Goal: Information Seeking & Learning: Learn about a topic

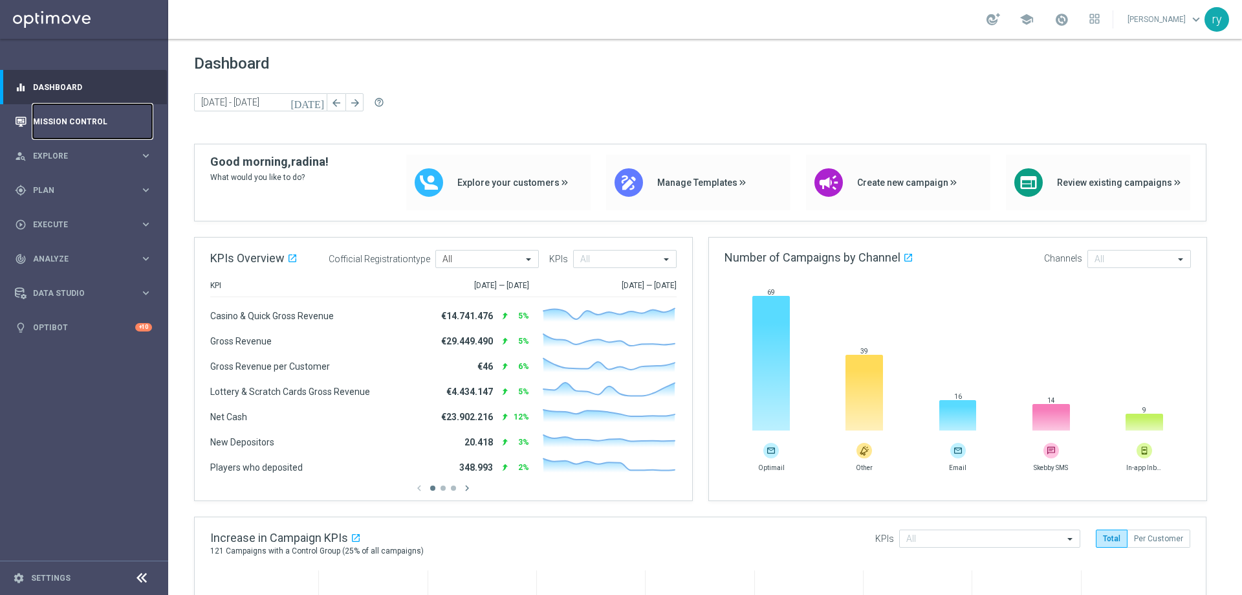
click at [69, 118] on link "Mission Control" at bounding box center [92, 121] width 119 height 34
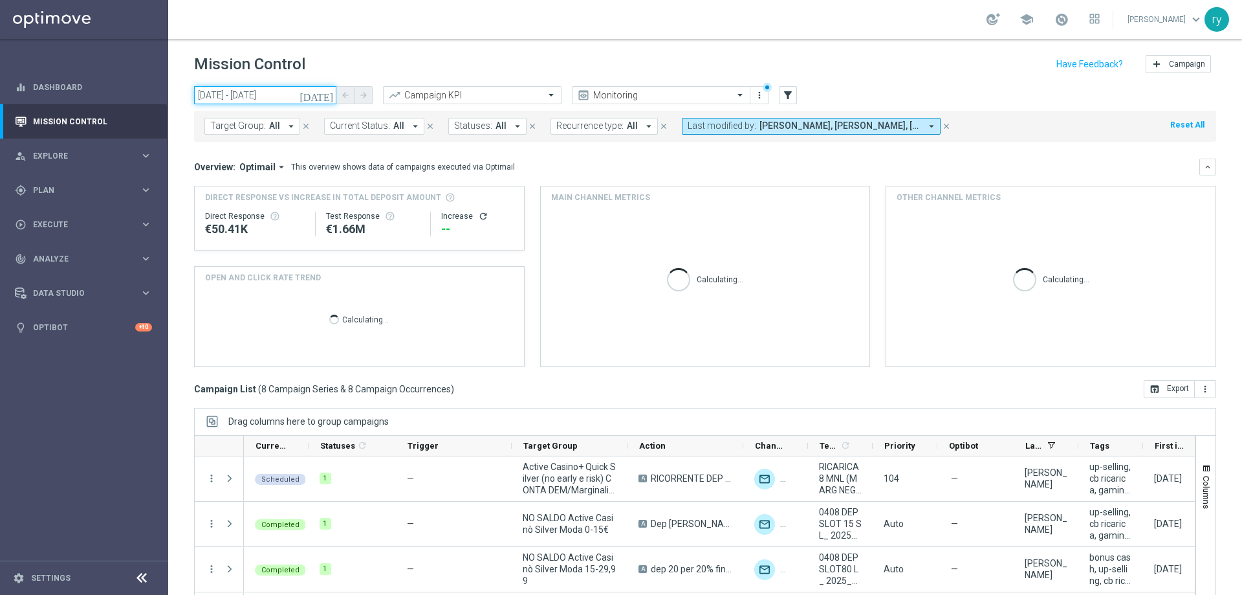
click at [226, 96] on input "04 Aug 2025 - 04 Aug 2025" at bounding box center [265, 95] width 142 height 18
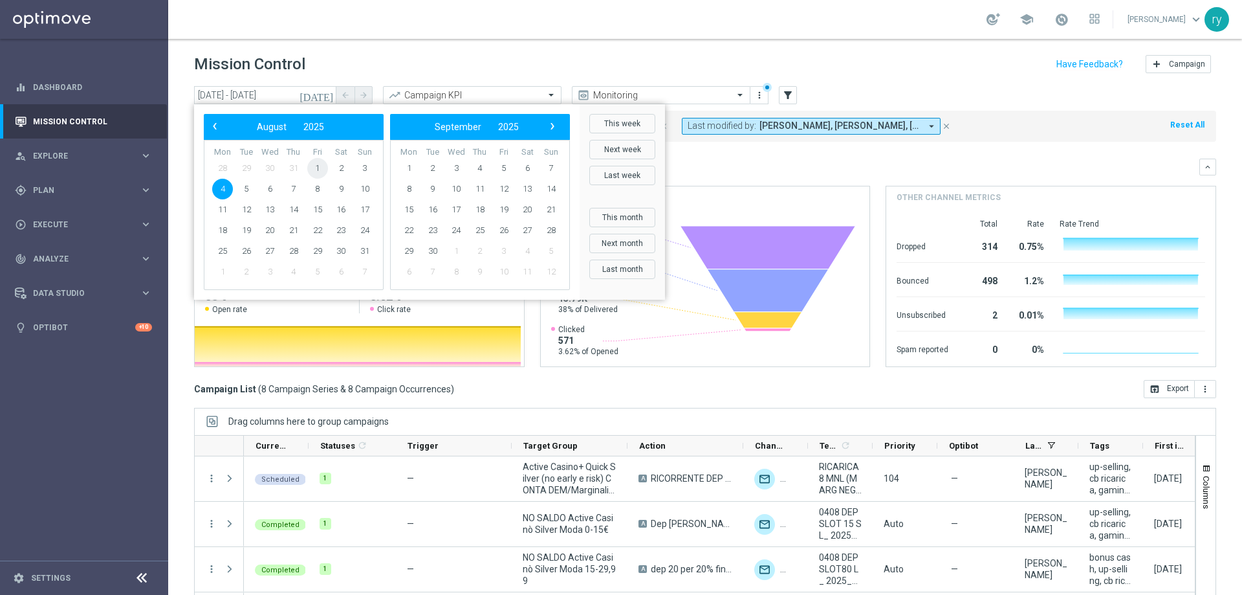
click at [319, 168] on span "1" at bounding box center [317, 168] width 21 height 21
type input "01 Aug 2025 - 01 Aug 2025"
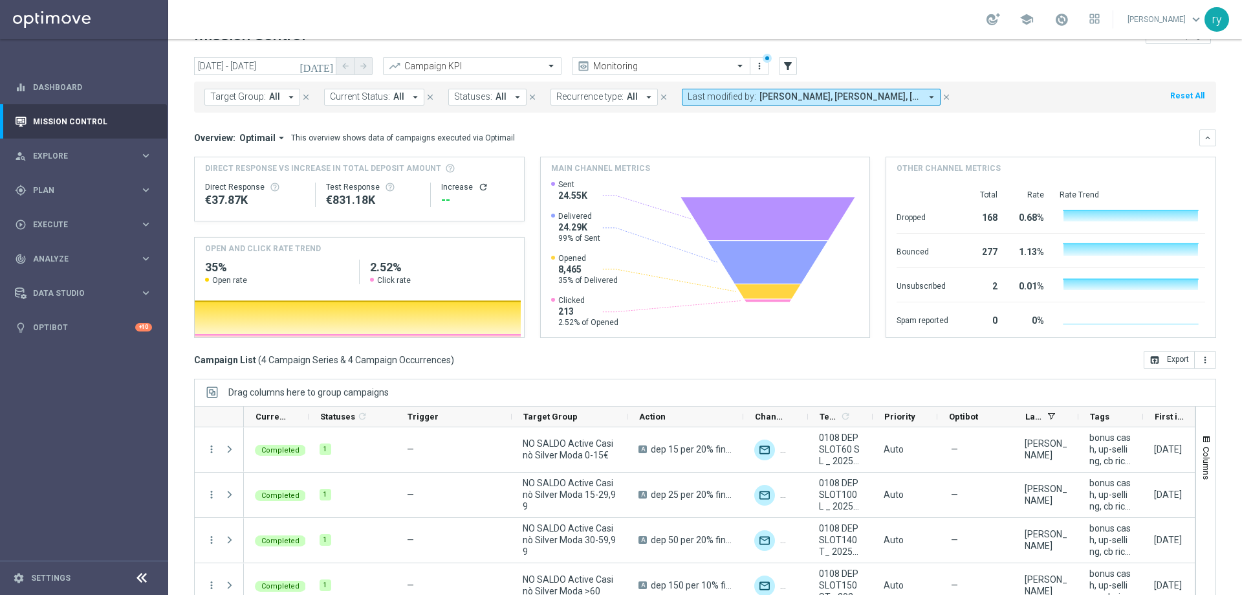
scroll to position [52, 0]
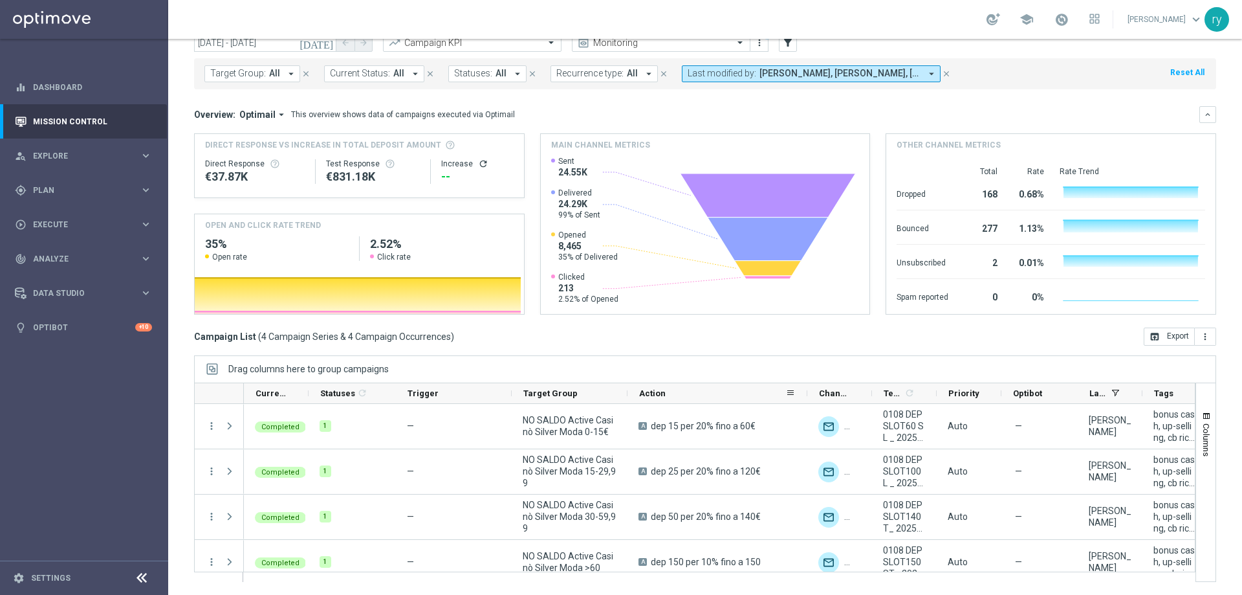
drag, startPoint x: 743, startPoint y: 393, endPoint x: 797, endPoint y: 383, distance: 55.3
click at [805, 383] on div at bounding box center [807, 393] width 5 height 20
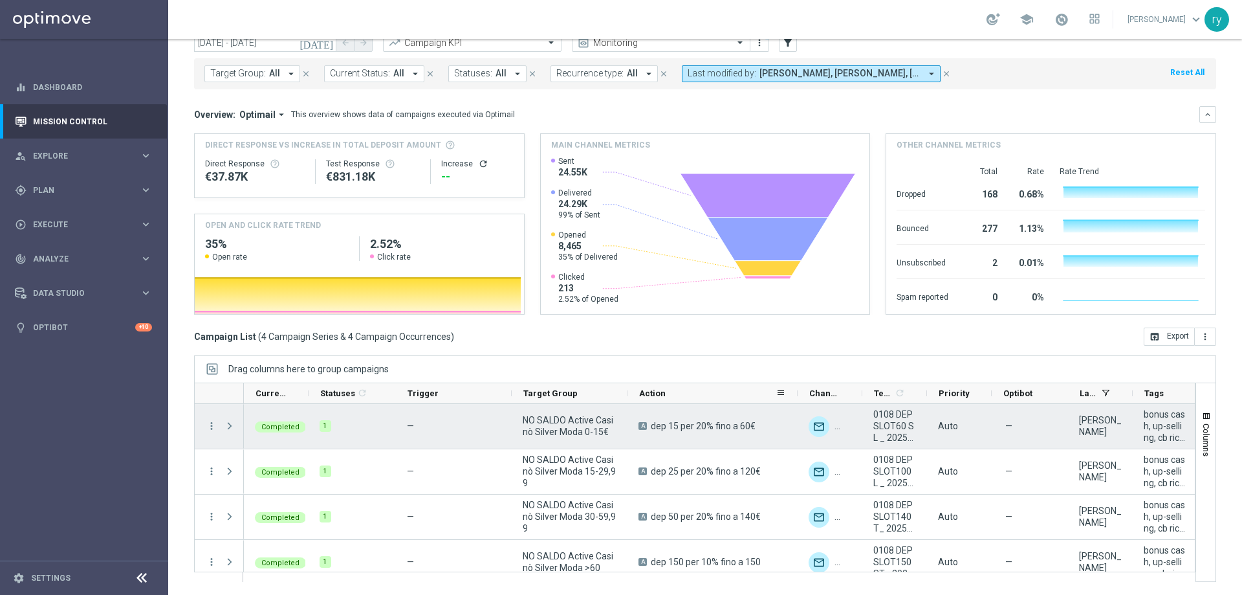
scroll to position [14, 0]
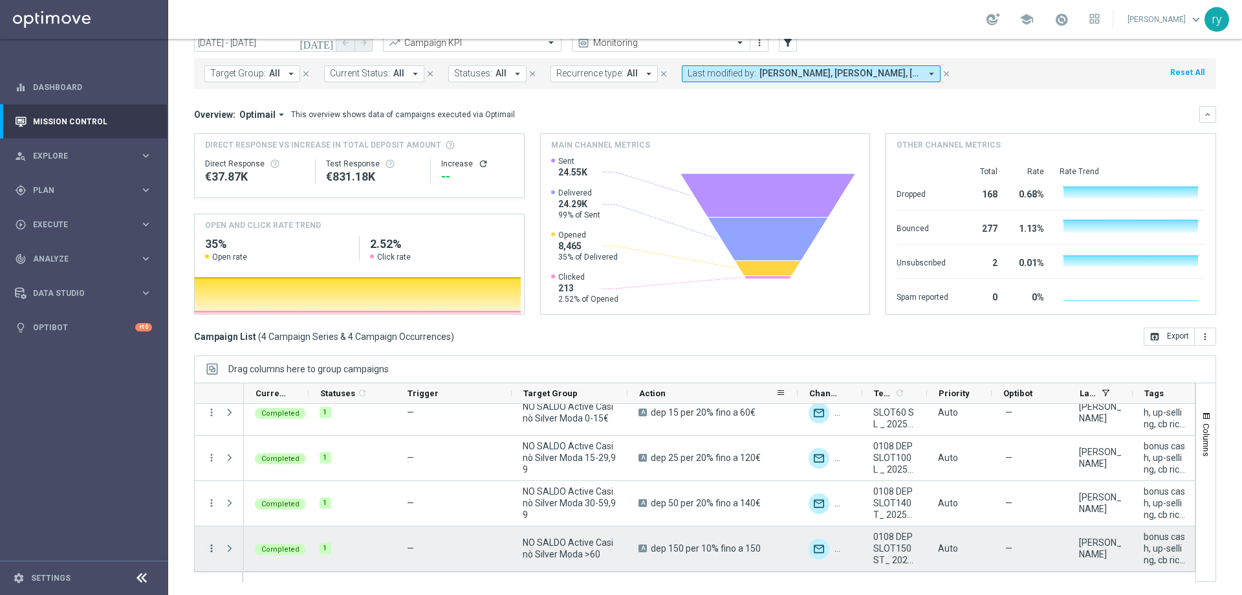
click at [210, 549] on icon "more_vert" at bounding box center [212, 548] width 12 height 12
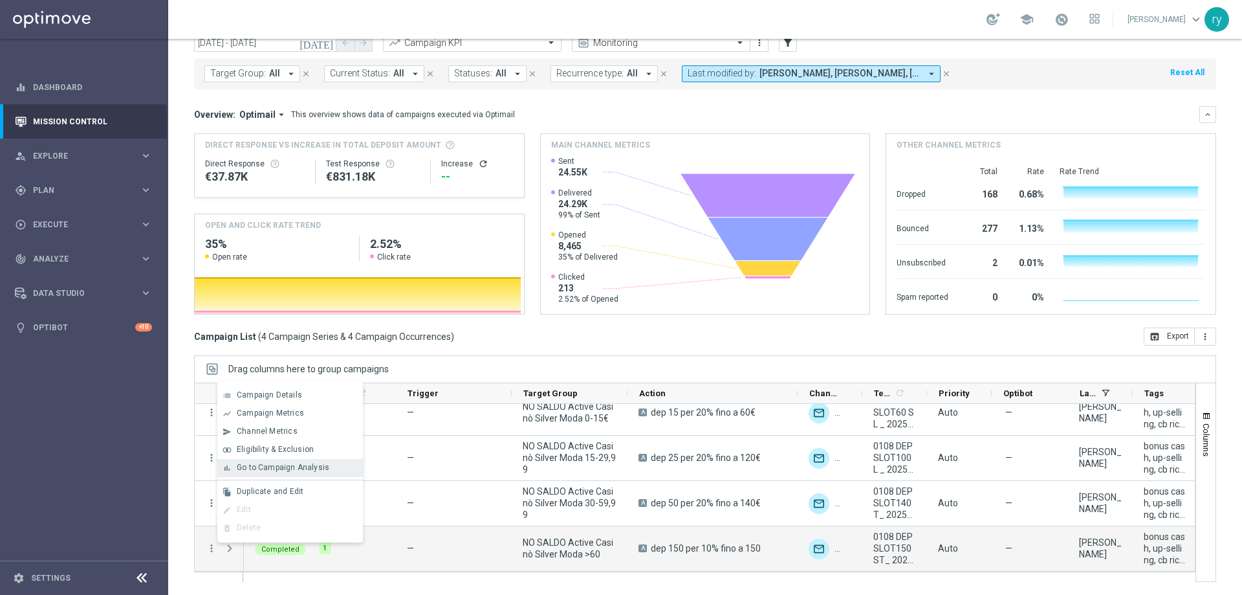
click at [258, 463] on span "Go to Campaign Analysis" at bounding box center [283, 467] width 93 height 9
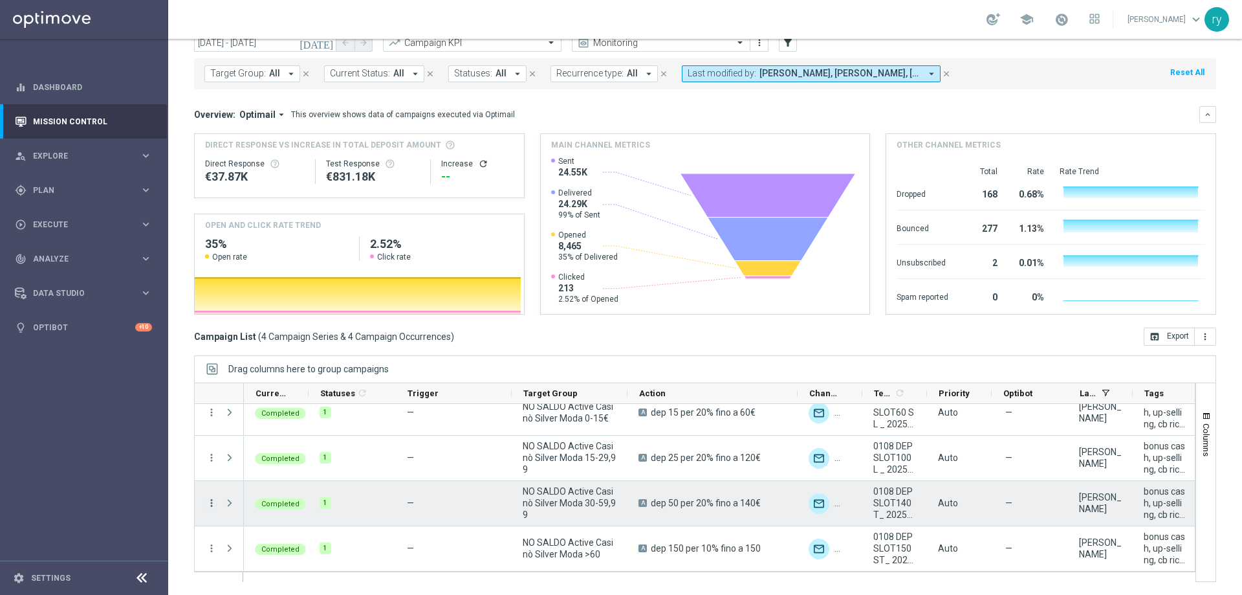
click at [211, 507] on icon "more_vert" at bounding box center [212, 503] width 12 height 12
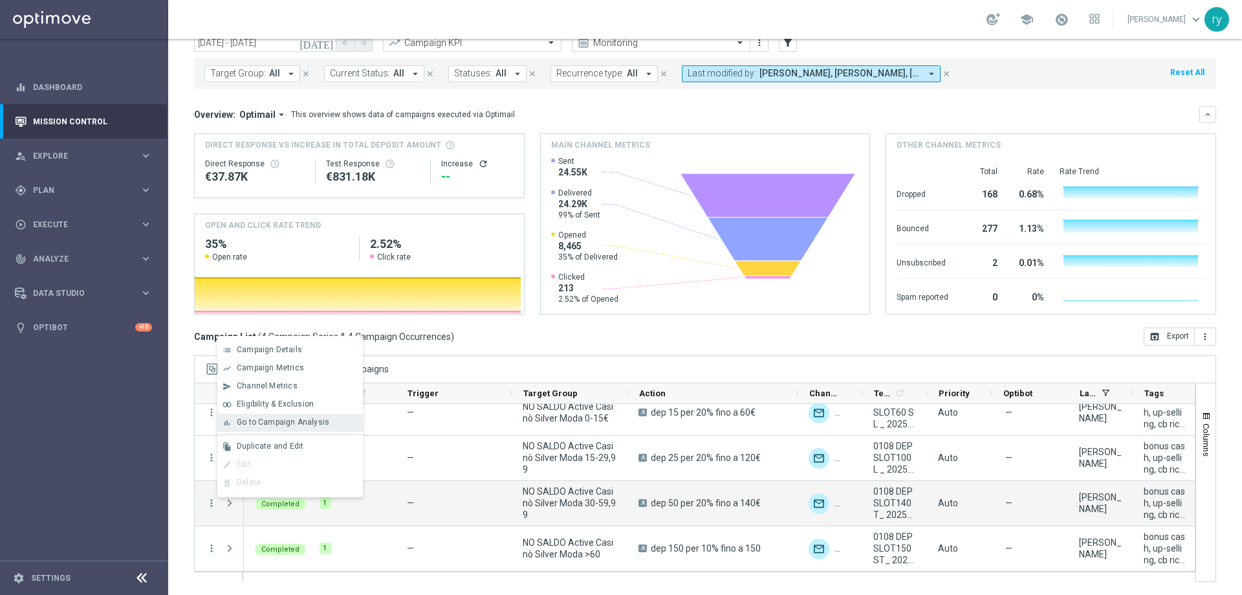
click at [270, 422] on span "Go to Campaign Analysis" at bounding box center [283, 421] width 93 height 9
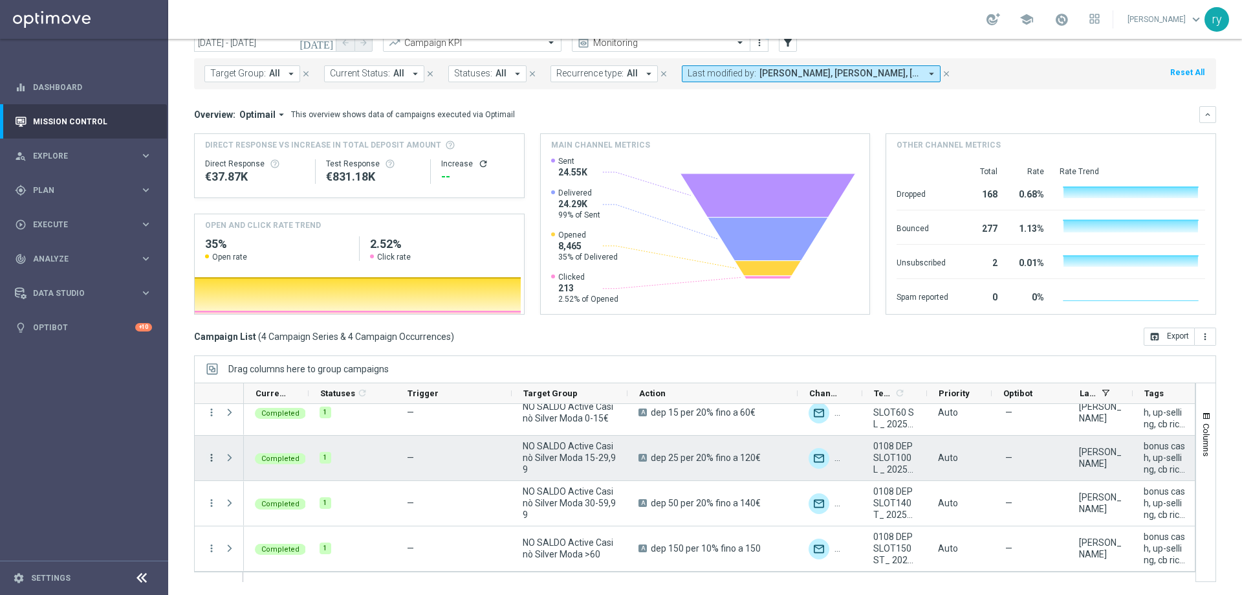
click at [208, 457] on icon "more_vert" at bounding box center [212, 458] width 12 height 12
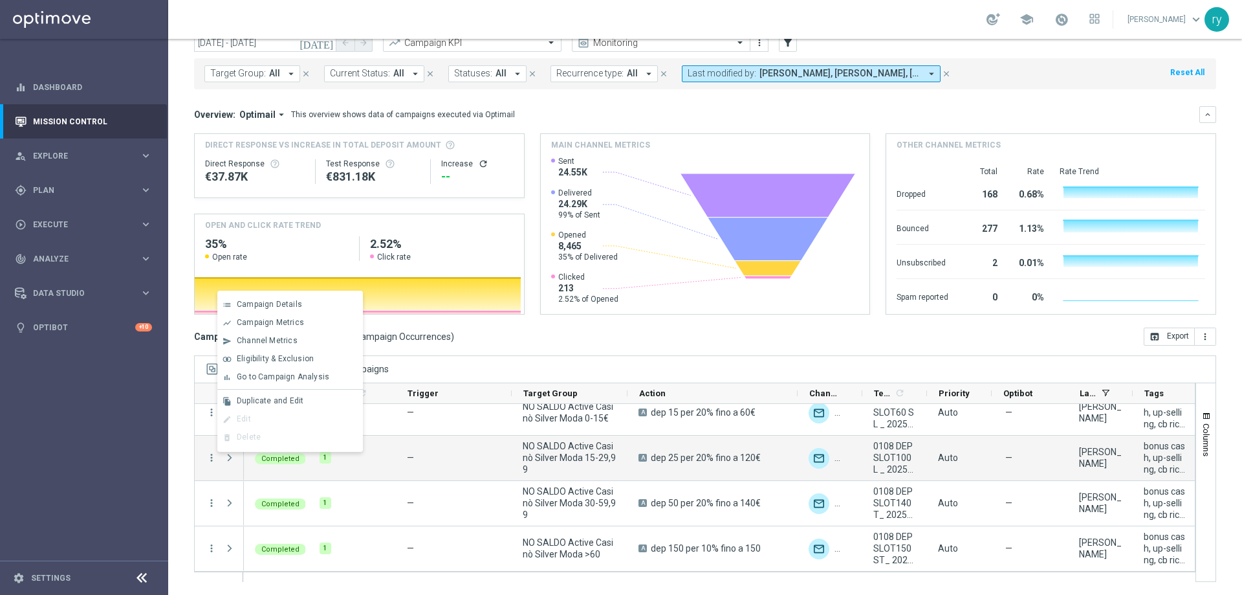
click at [252, 382] on div "bar_chart Go to Campaign Analysis" at bounding box center [290, 377] width 146 height 18
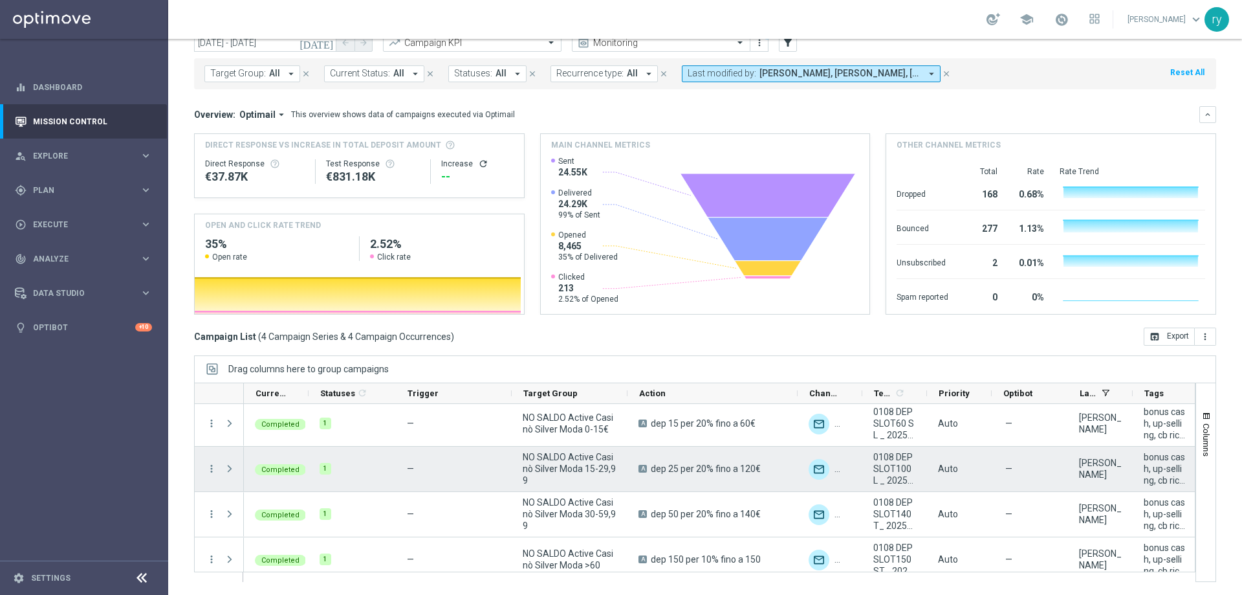
scroll to position [0, 0]
click at [212, 467] on icon "more_vert" at bounding box center [212, 471] width 12 height 12
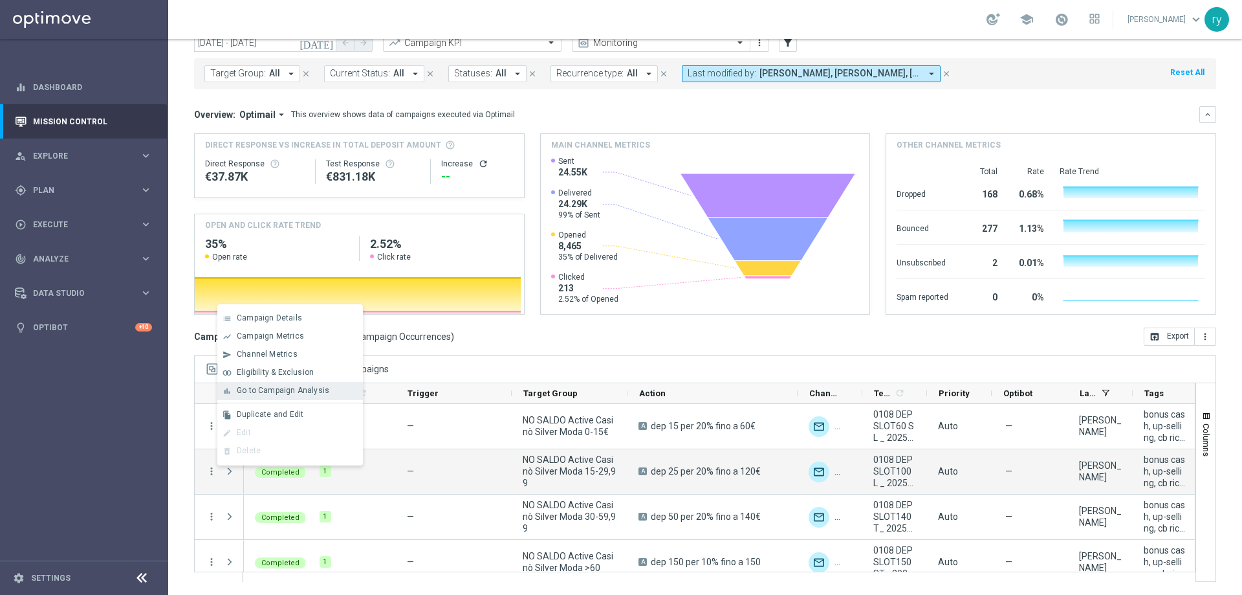
click at [285, 391] on span "Go to Campaign Analysis" at bounding box center [283, 390] width 93 height 9
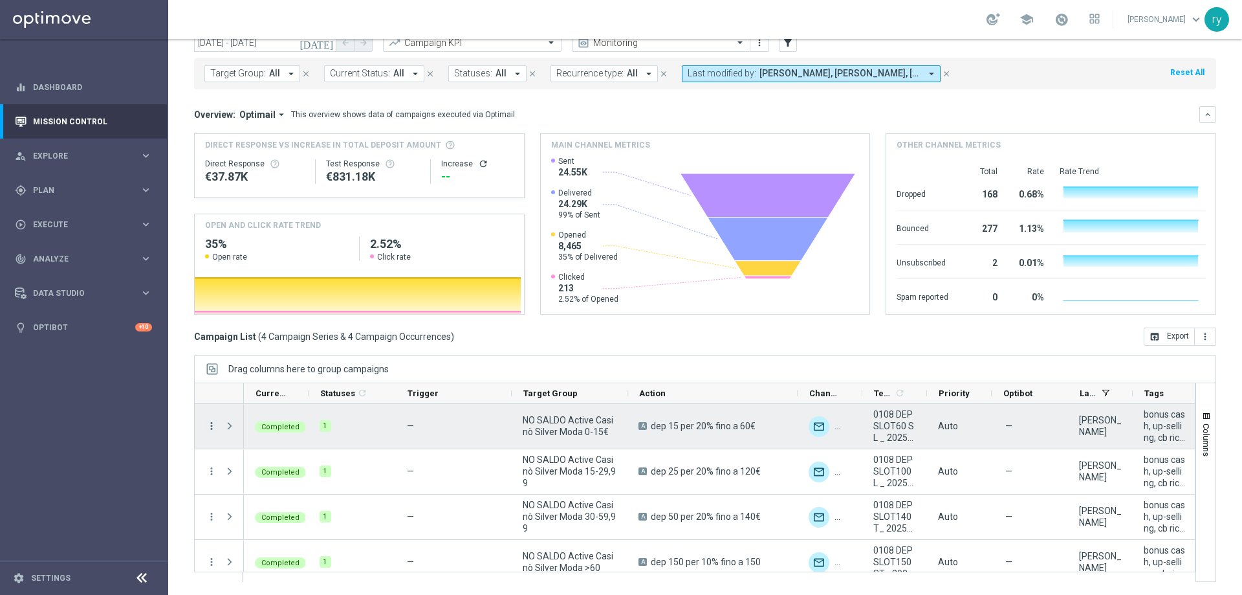
click at [212, 426] on icon "more_vert" at bounding box center [212, 426] width 12 height 12
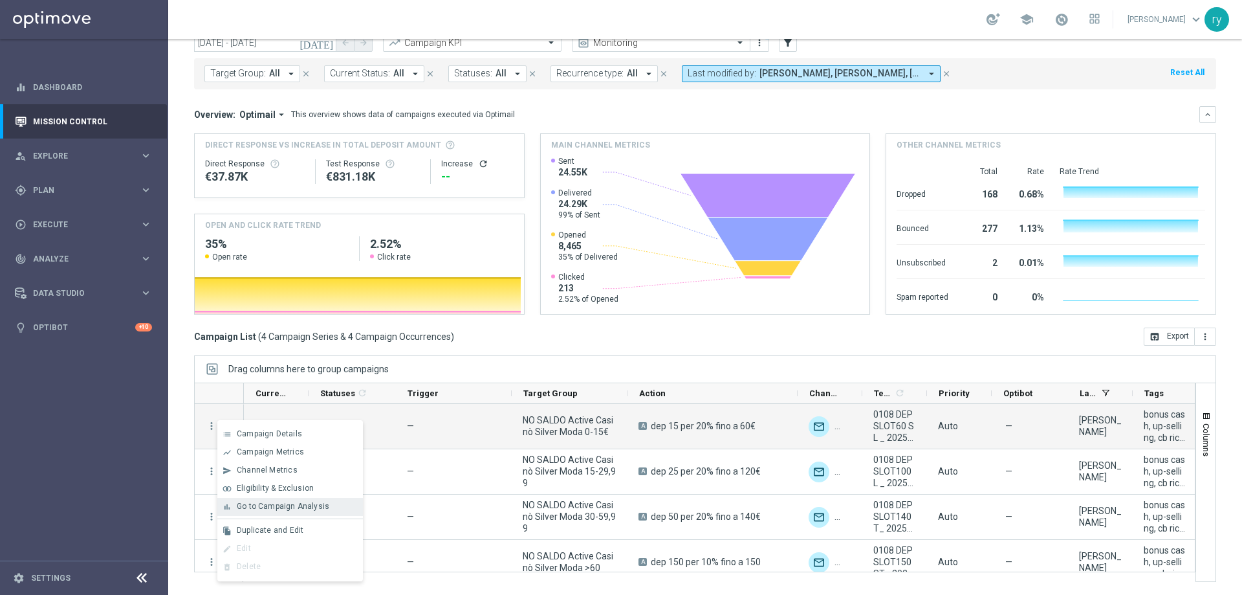
click at [269, 505] on span "Go to Campaign Analysis" at bounding box center [283, 505] width 93 height 9
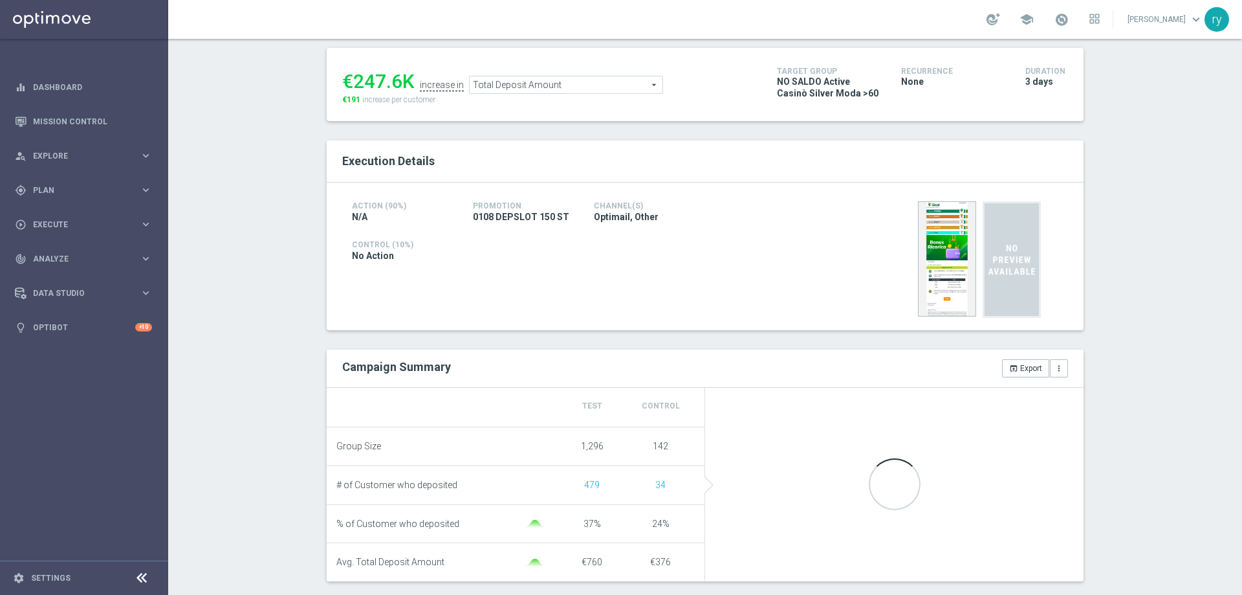
scroll to position [65, 0]
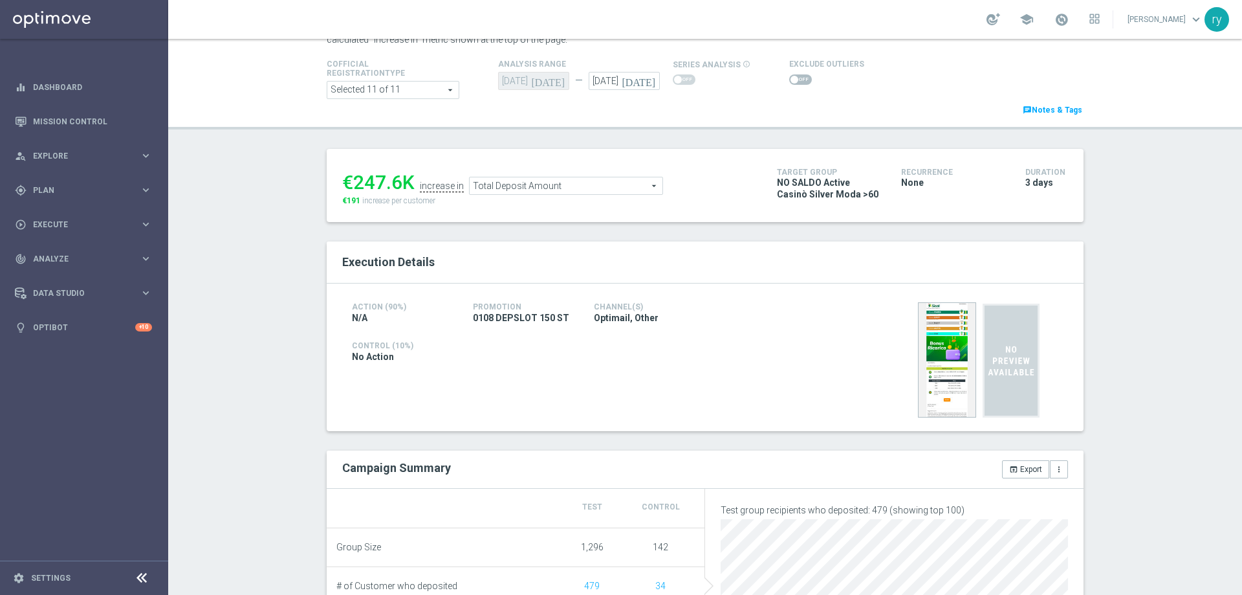
click at [511, 180] on span "Total Deposit Amount" at bounding box center [566, 185] width 193 height 17
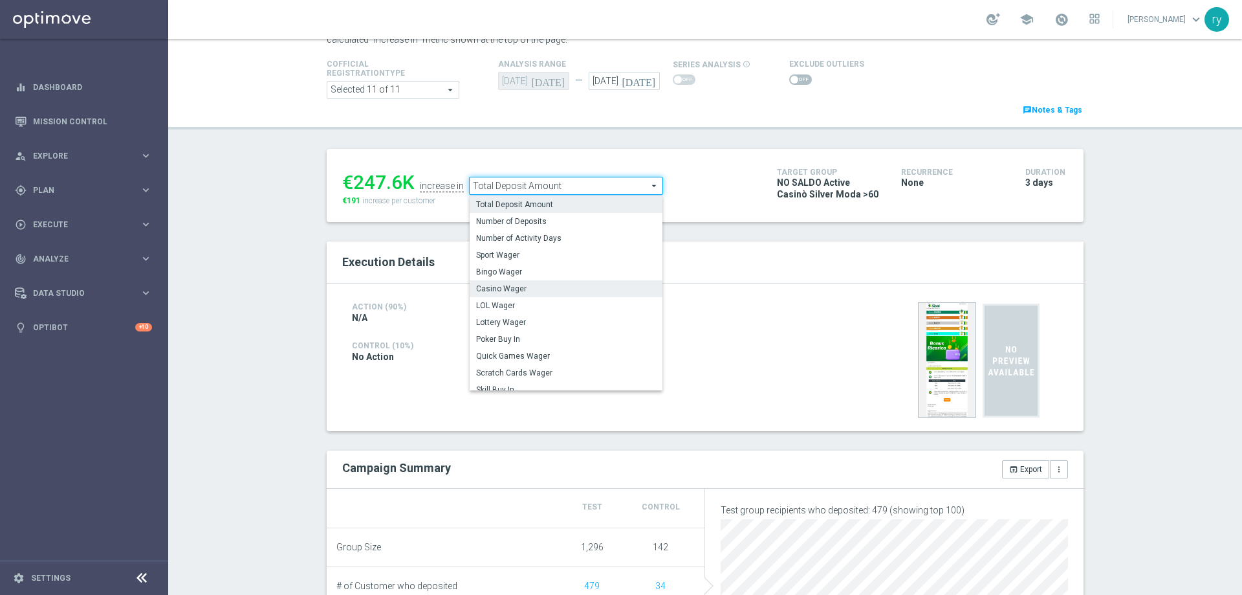
click at [495, 283] on label "Casino Wager" at bounding box center [566, 288] width 193 height 17
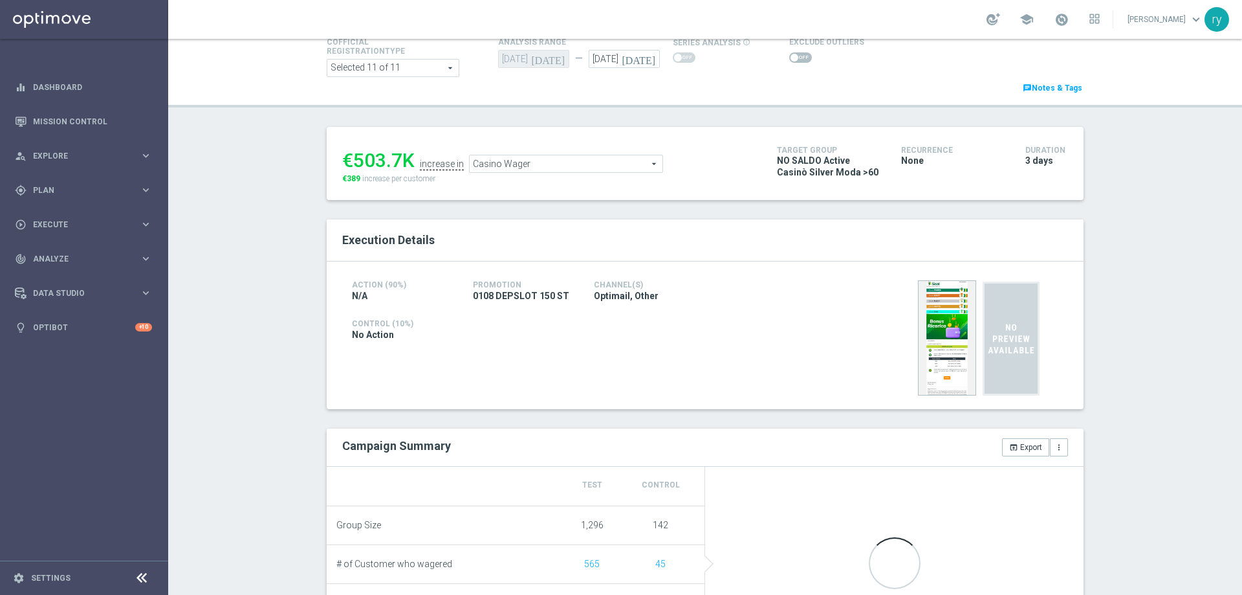
scroll to position [65, 0]
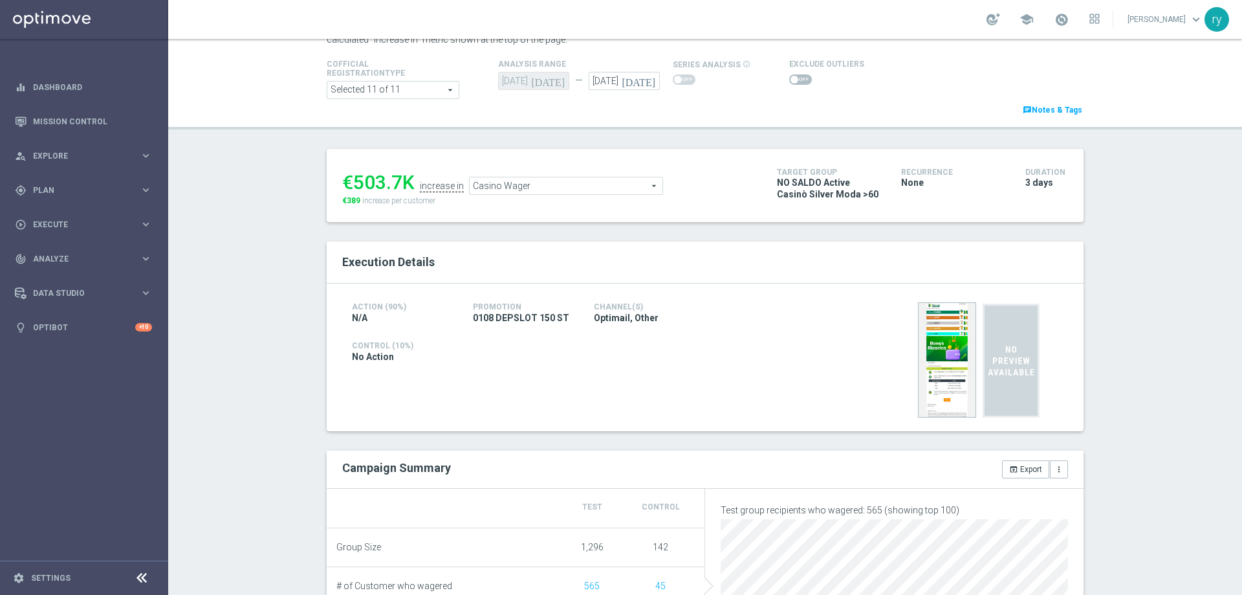
click at [533, 185] on span "Casino Wager" at bounding box center [566, 185] width 193 height 17
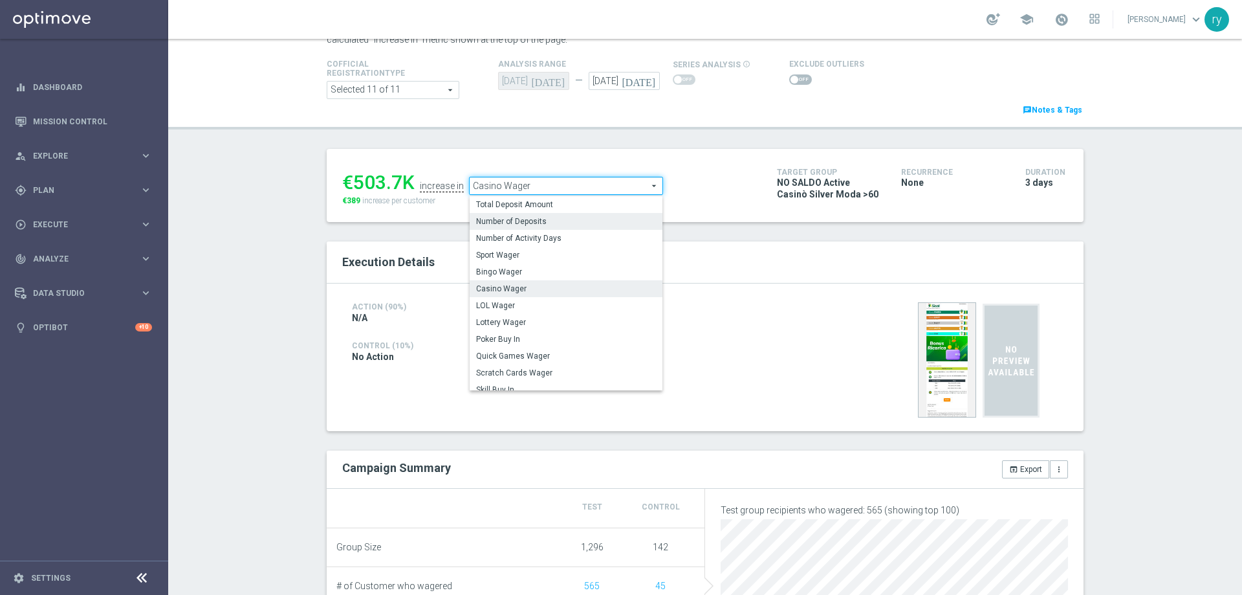
scroll to position [0, 0]
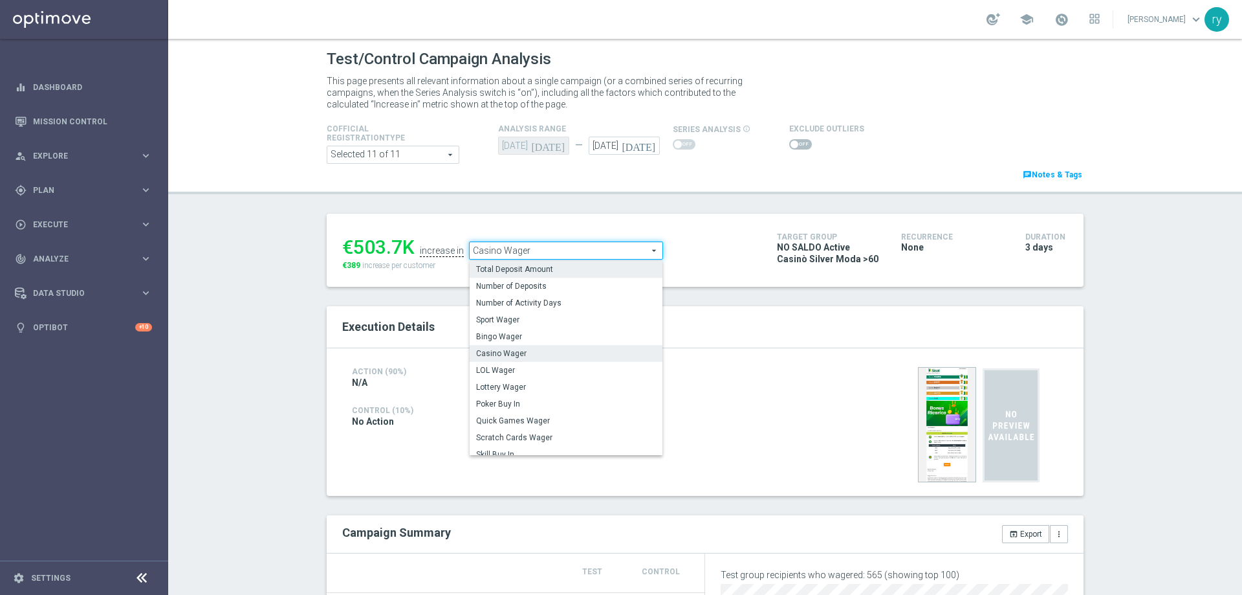
click at [537, 265] on span "Total Deposit Amount" at bounding box center [566, 269] width 180 height 10
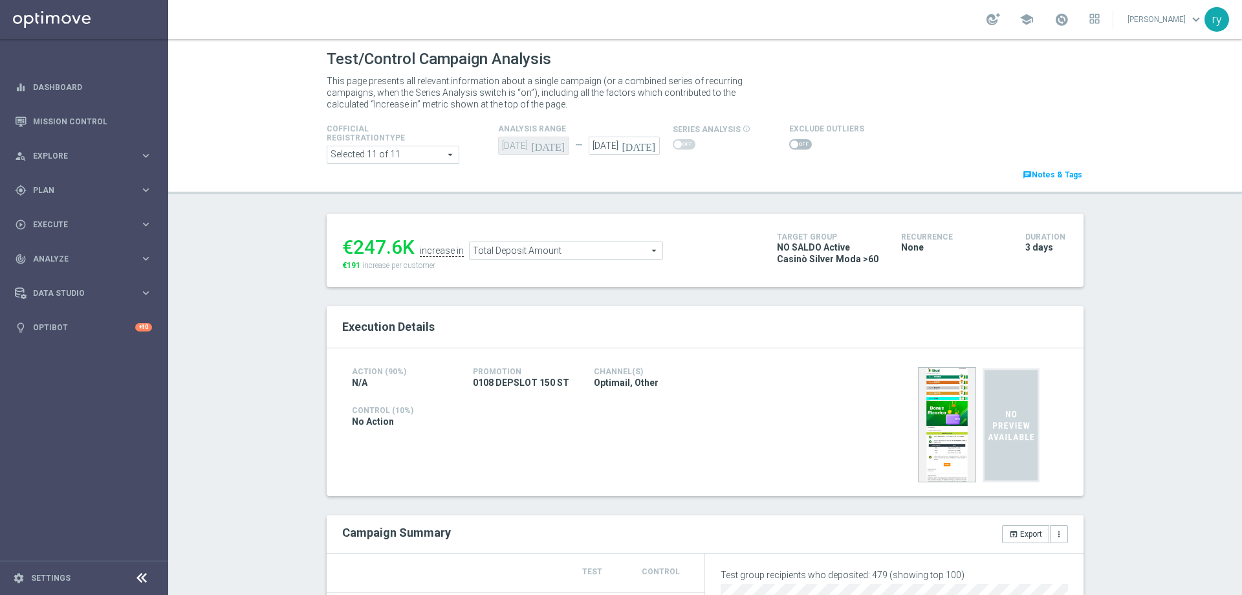
click at [539, 256] on span "Total Deposit Amount" at bounding box center [566, 250] width 193 height 17
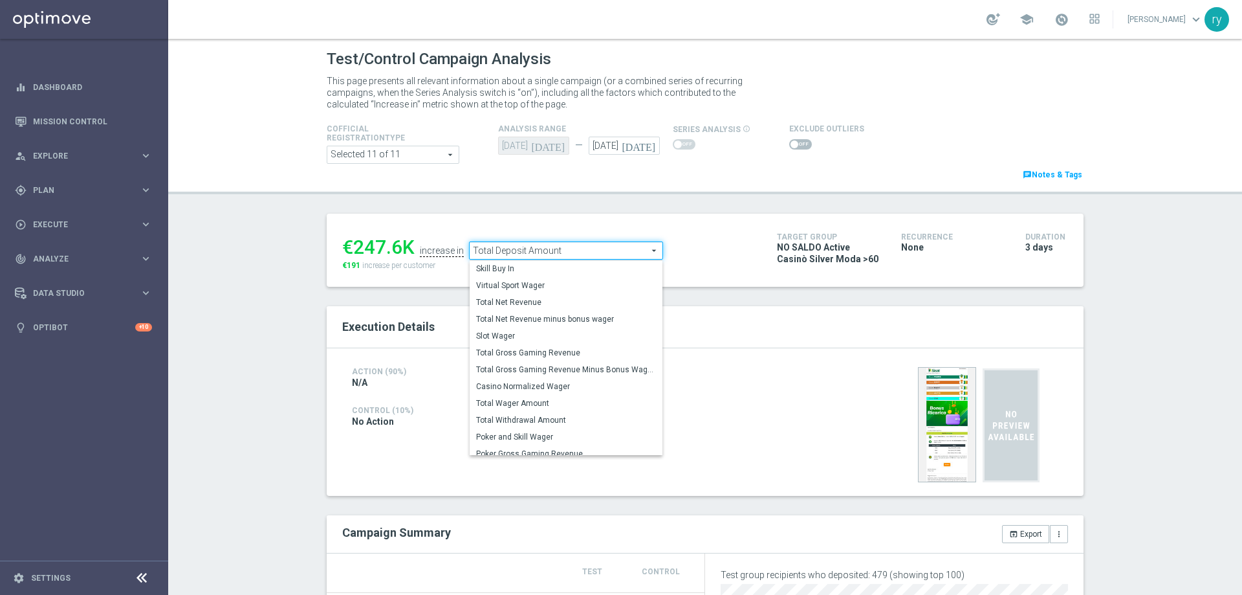
scroll to position [179, 0]
click at [539, 371] on span "Total Gross Gaming Revenue Minus Bonus Wagared" at bounding box center [566, 369] width 180 height 10
type input "Total Gross Gaming Revenue Minus Bonus Wagared"
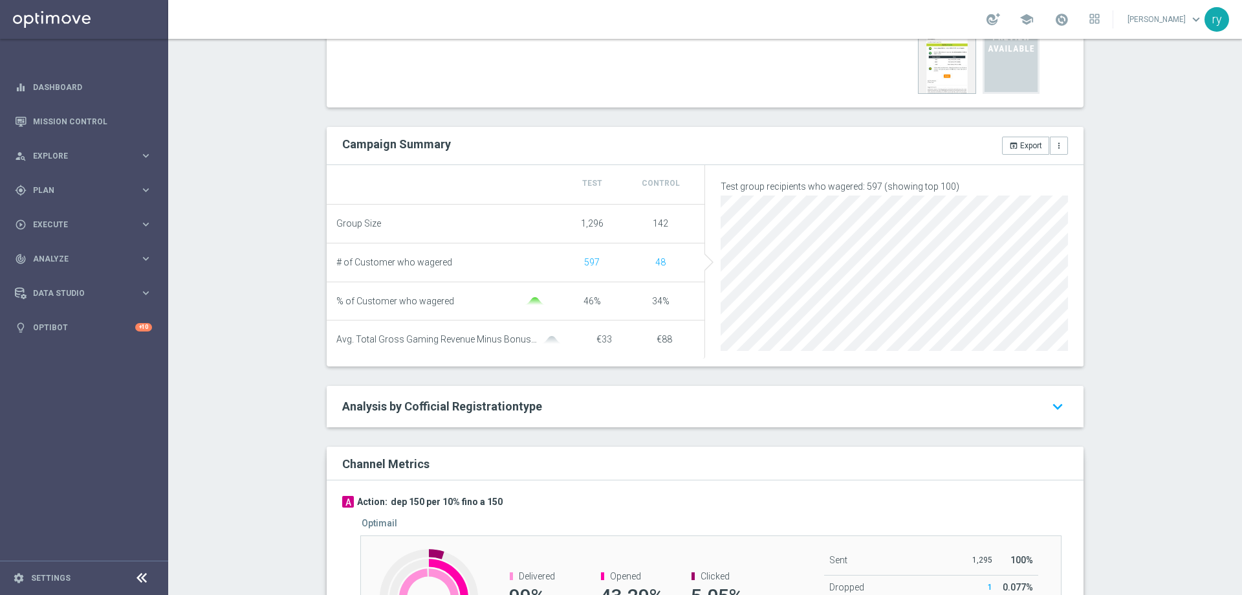
scroll to position [65, 0]
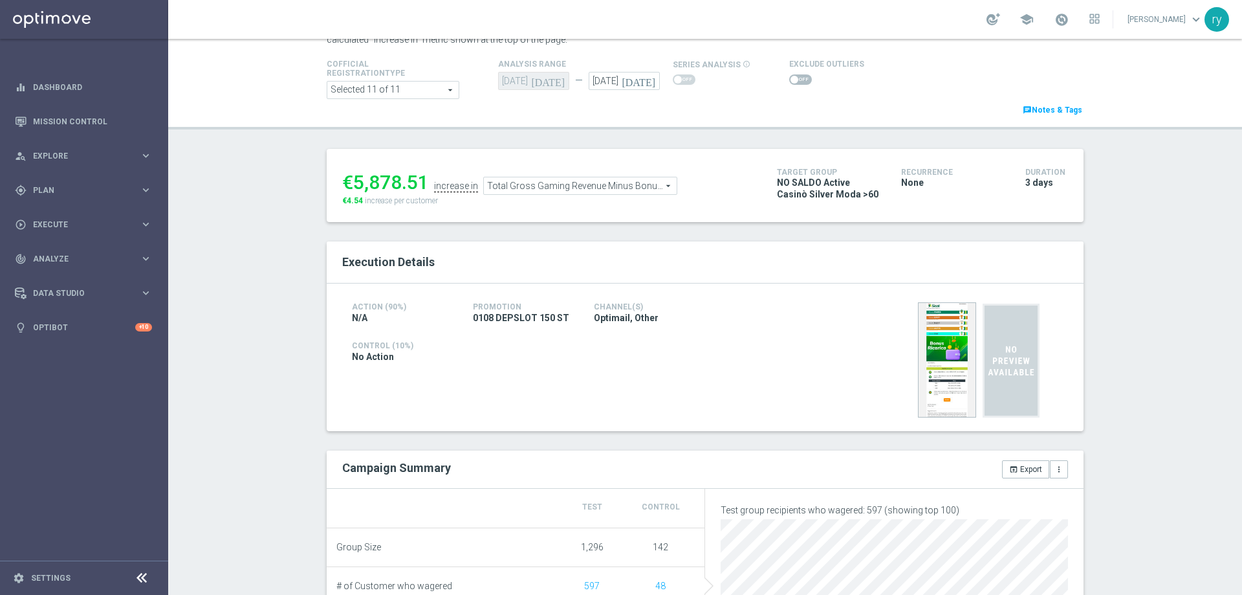
click at [791, 78] on span at bounding box center [800, 79] width 23 height 10
click at [791, 78] on input "checkbox" at bounding box center [800, 79] width 23 height 10
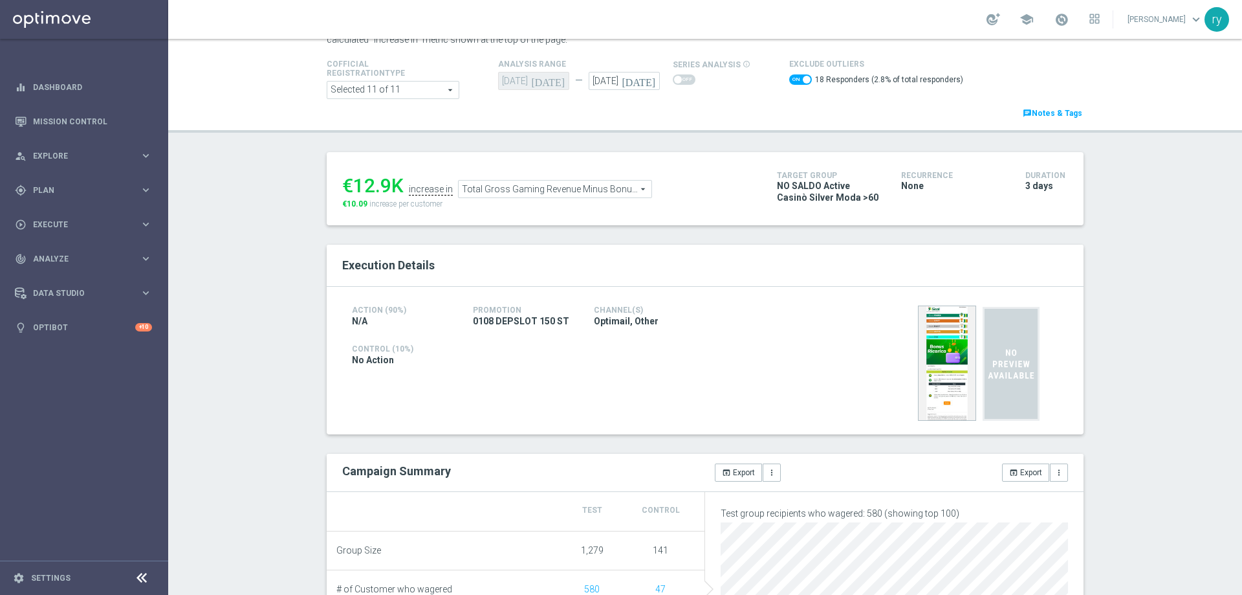
scroll to position [0, 0]
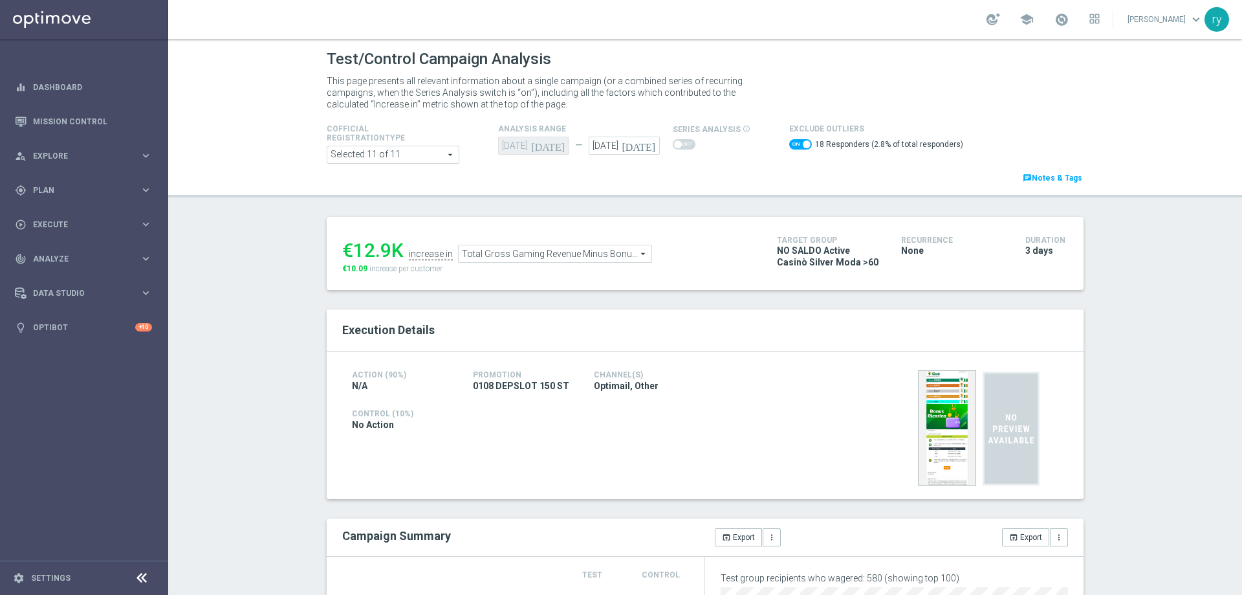
click at [633, 254] on span "Total Gross Gaming Revenue Minus Bonus Wagared" at bounding box center [555, 253] width 193 height 17
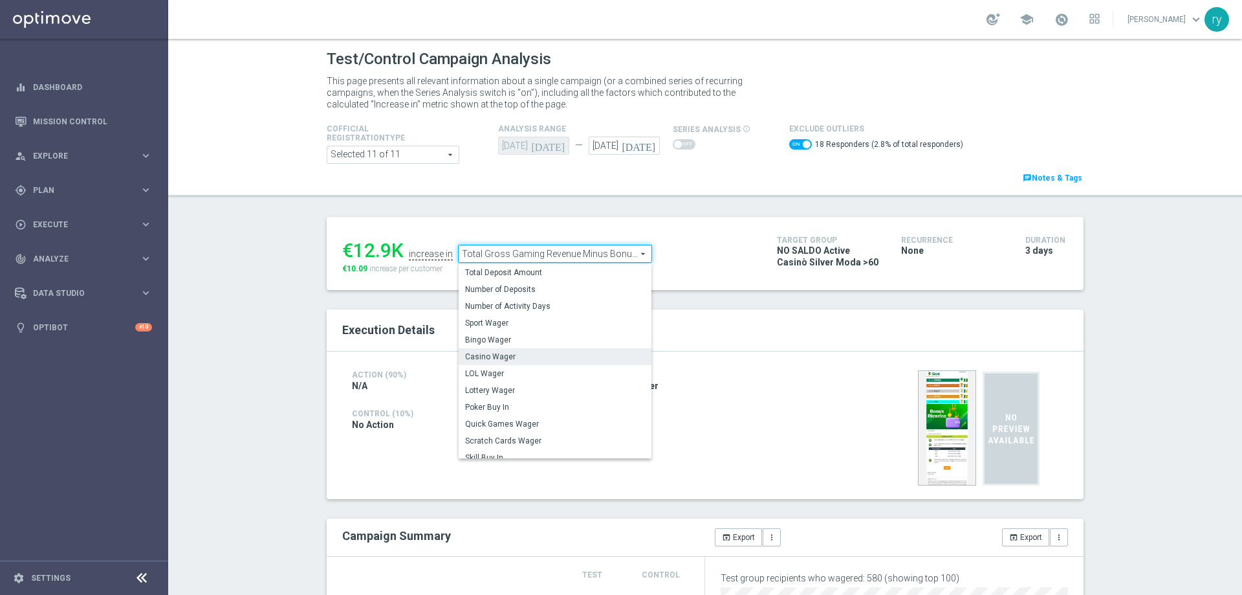
click at [597, 357] on span "Casino Wager" at bounding box center [555, 356] width 180 height 10
checkbox input "false"
type input "Casino Wager"
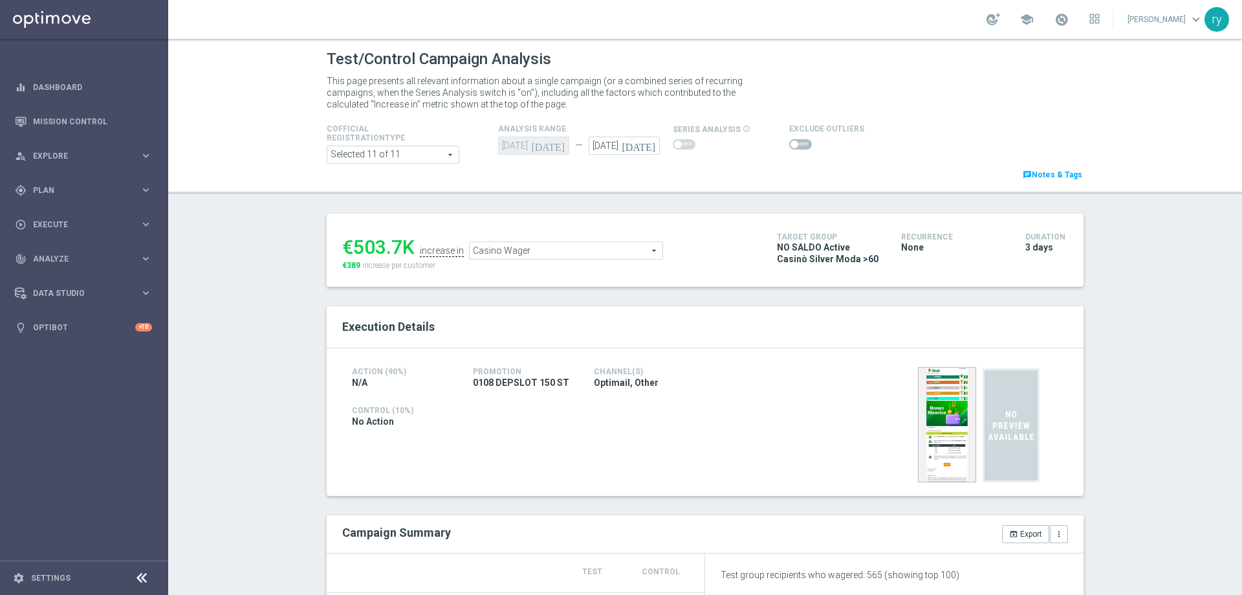
click at [599, 329] on h2 "Execution Details" at bounding box center [705, 327] width 726 height 16
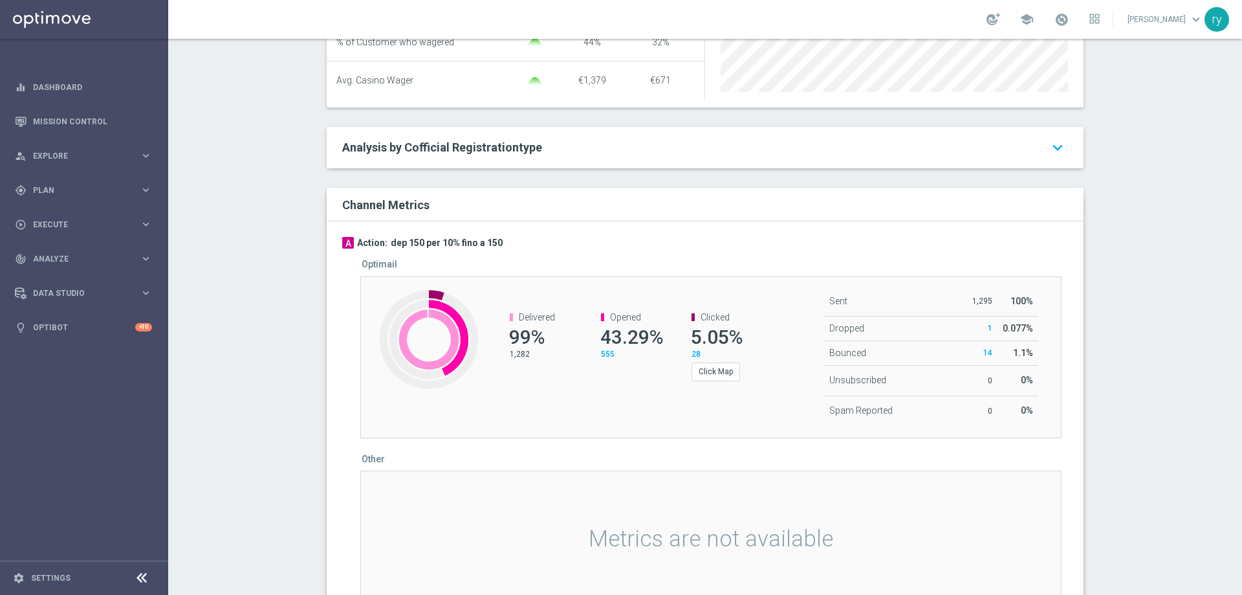
scroll to position [388, 0]
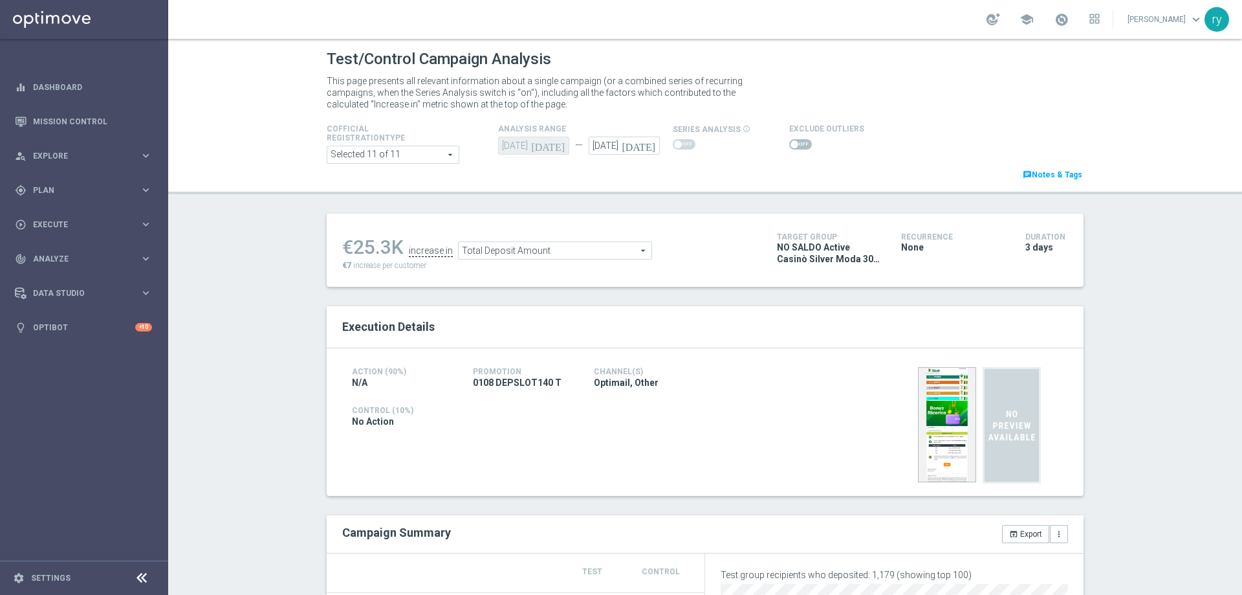
click at [791, 144] on span at bounding box center [795, 144] width 8 height 8
click at [789, 144] on input "checkbox" at bounding box center [800, 144] width 23 height 10
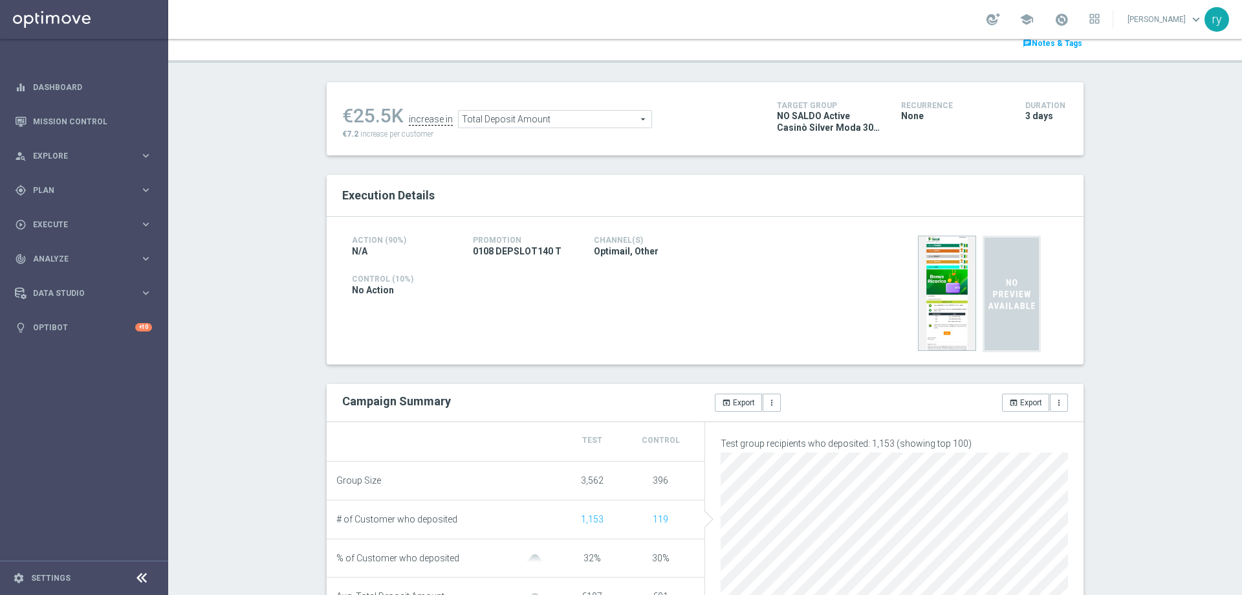
scroll to position [65, 0]
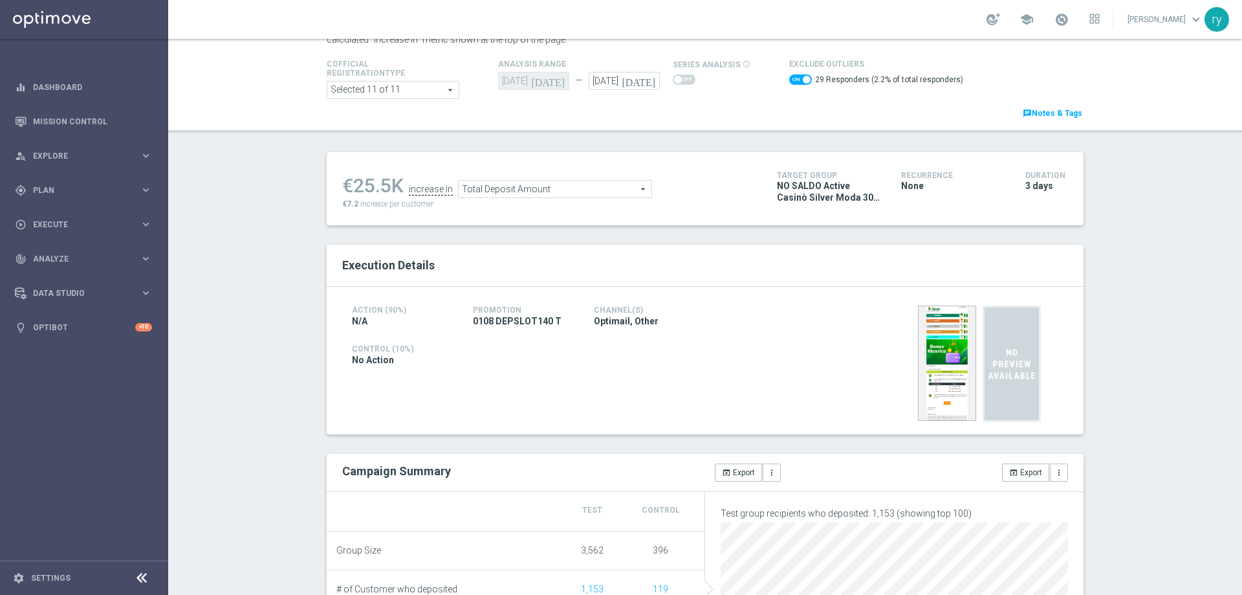
click at [789, 73] on div "29 Responders (2.2% of total responders)" at bounding box center [876, 81] width 174 height 19
click at [789, 78] on span at bounding box center [800, 79] width 23 height 10
click at [789, 78] on input "checkbox" at bounding box center [800, 79] width 23 height 10
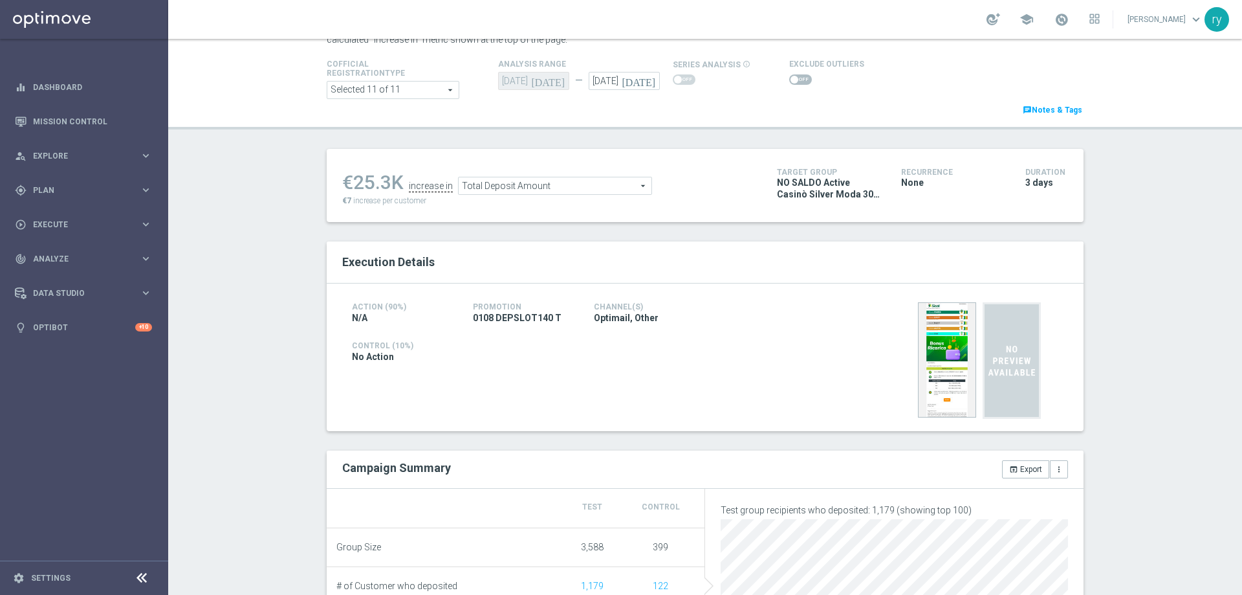
click at [791, 78] on span at bounding box center [795, 80] width 8 height 8
click at [789, 78] on input "checkbox" at bounding box center [800, 79] width 23 height 10
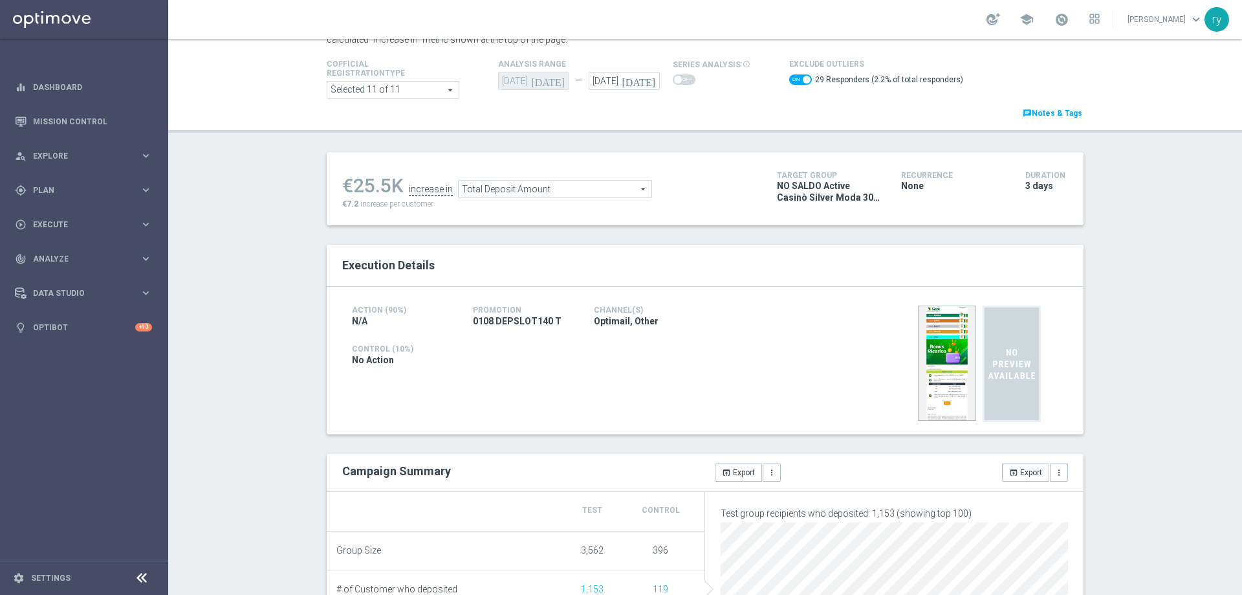
click at [555, 193] on span "Total Deposit Amount" at bounding box center [555, 189] width 193 height 17
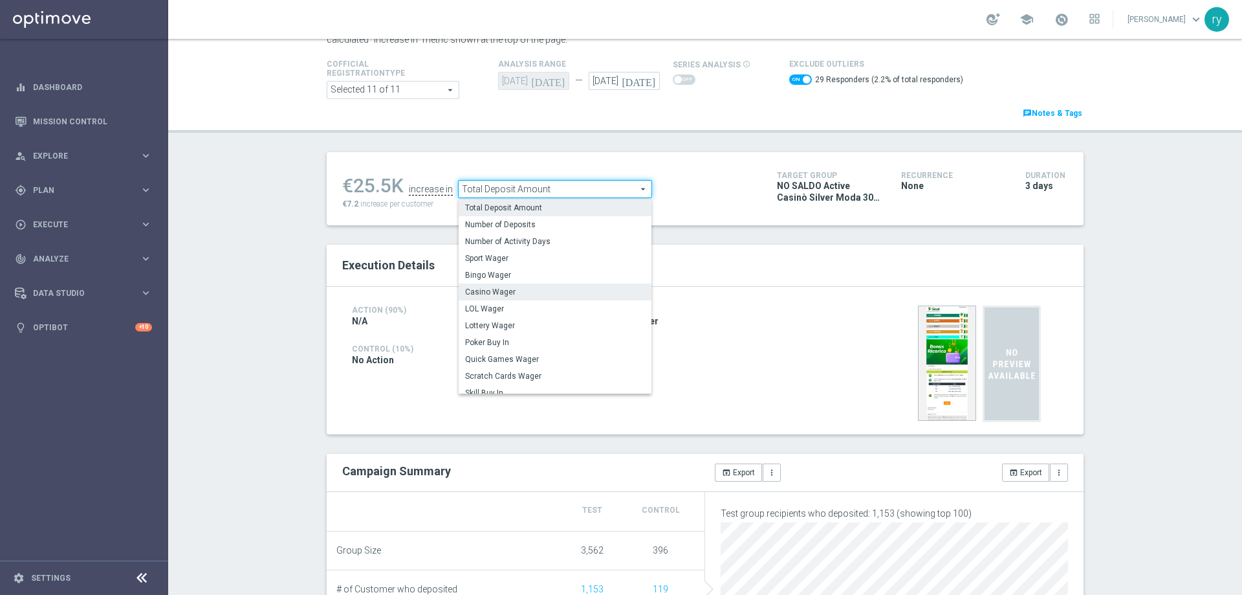
click at [563, 299] on label "Casino Wager" at bounding box center [555, 291] width 193 height 17
checkbox input "false"
type input "Casino Wager"
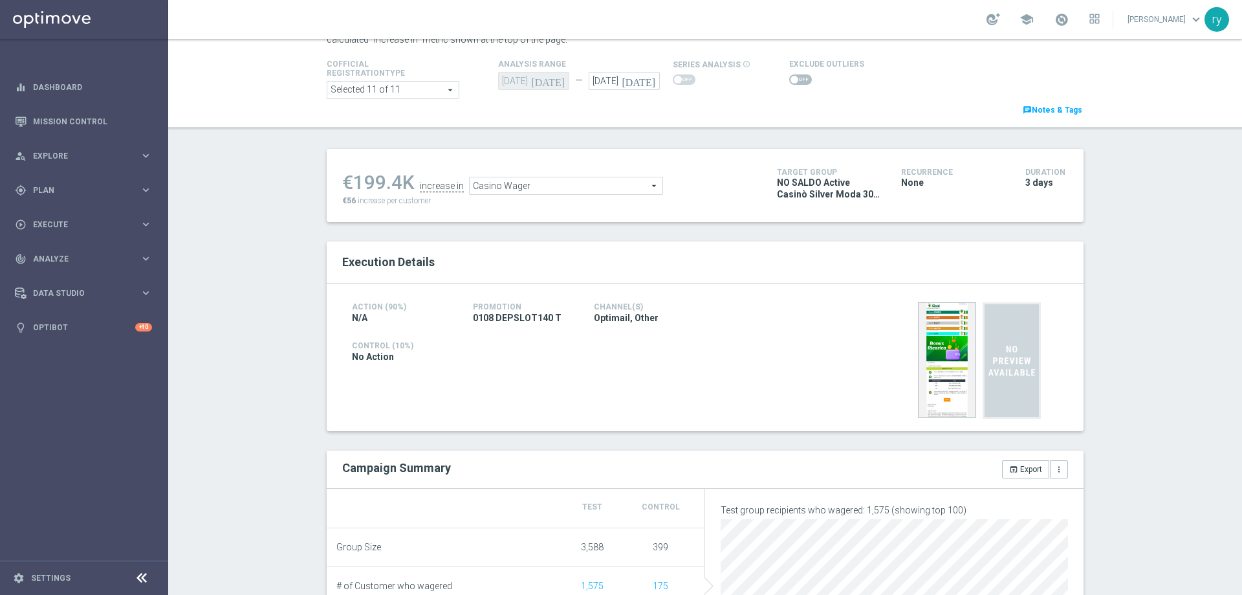
click at [791, 80] on span at bounding box center [795, 80] width 8 height 8
click at [789, 80] on input "checkbox" at bounding box center [800, 79] width 23 height 10
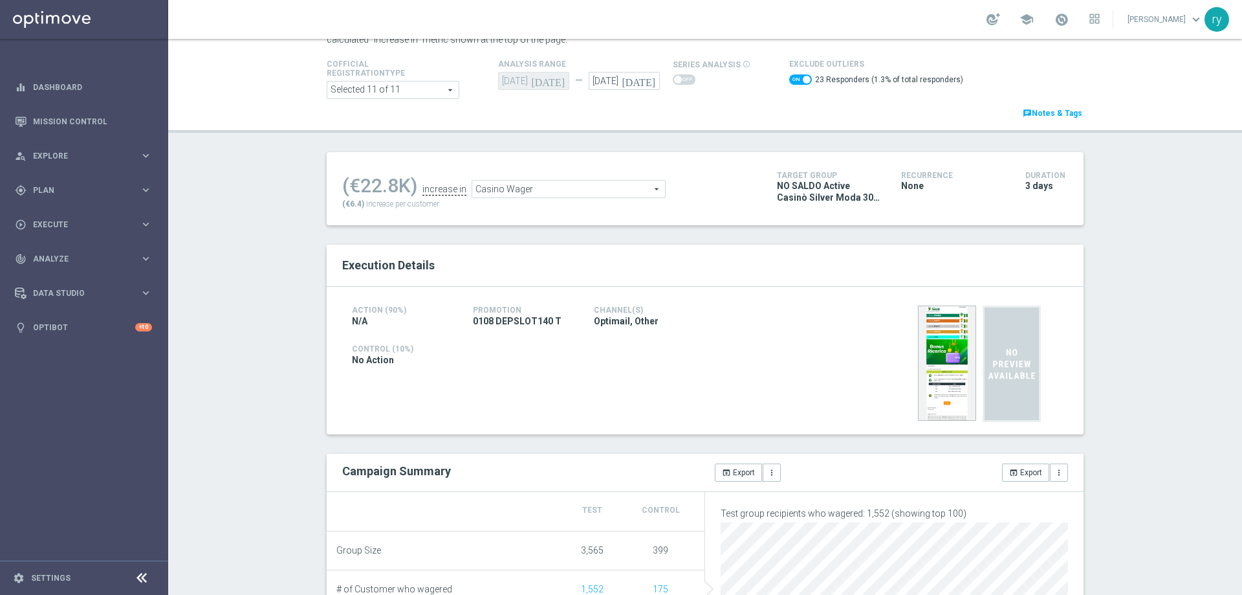
click at [790, 78] on span at bounding box center [800, 79] width 23 height 10
click at [790, 78] on input "checkbox" at bounding box center [800, 79] width 23 height 10
checkbox input "false"
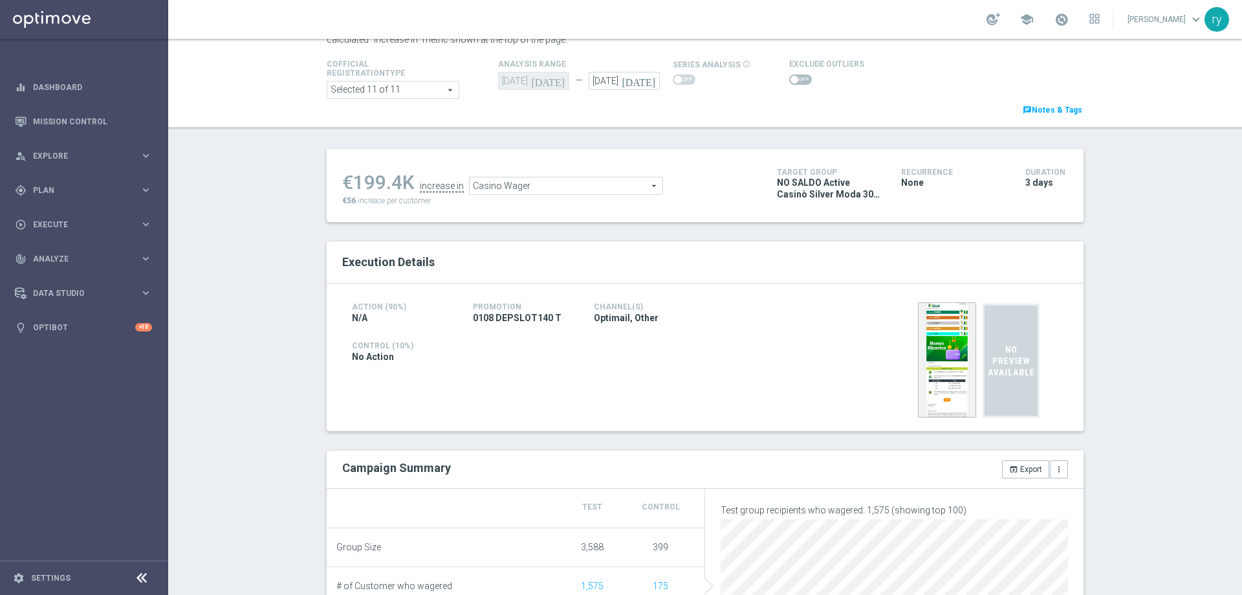
click at [610, 180] on span "Casino Wager" at bounding box center [566, 185] width 193 height 17
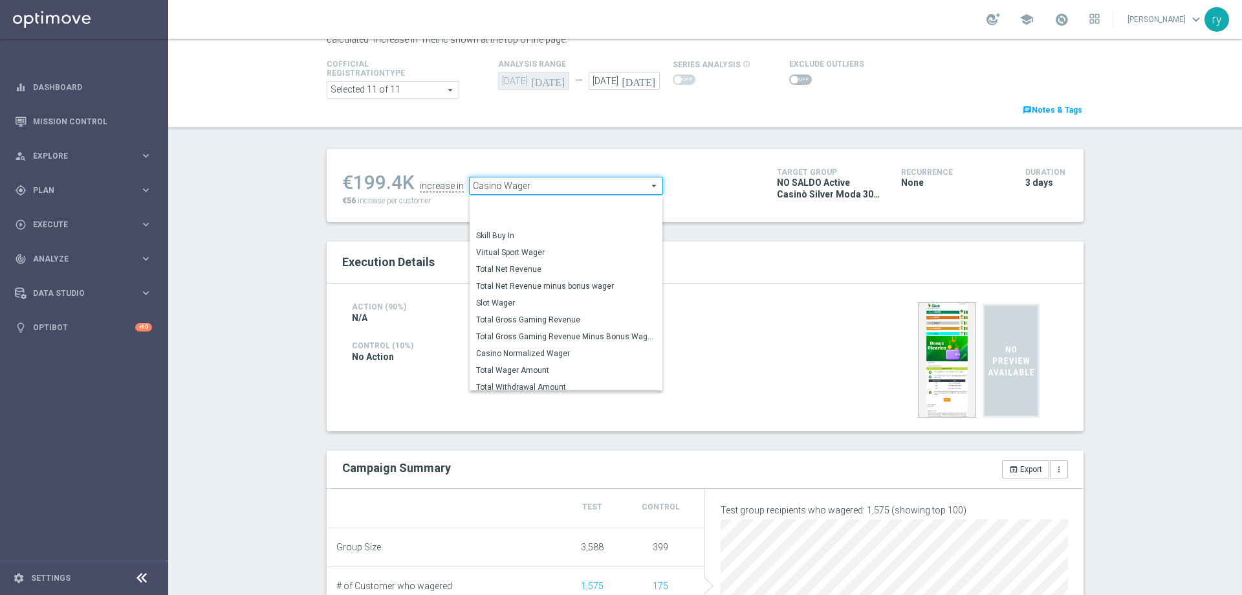
scroll to position [180, 0]
click at [588, 306] on span "Total Gross Gaming Revenue Minus Bonus Wagared" at bounding box center [566, 303] width 180 height 10
type input "Total Gross Gaming Revenue Minus Bonus Wagared"
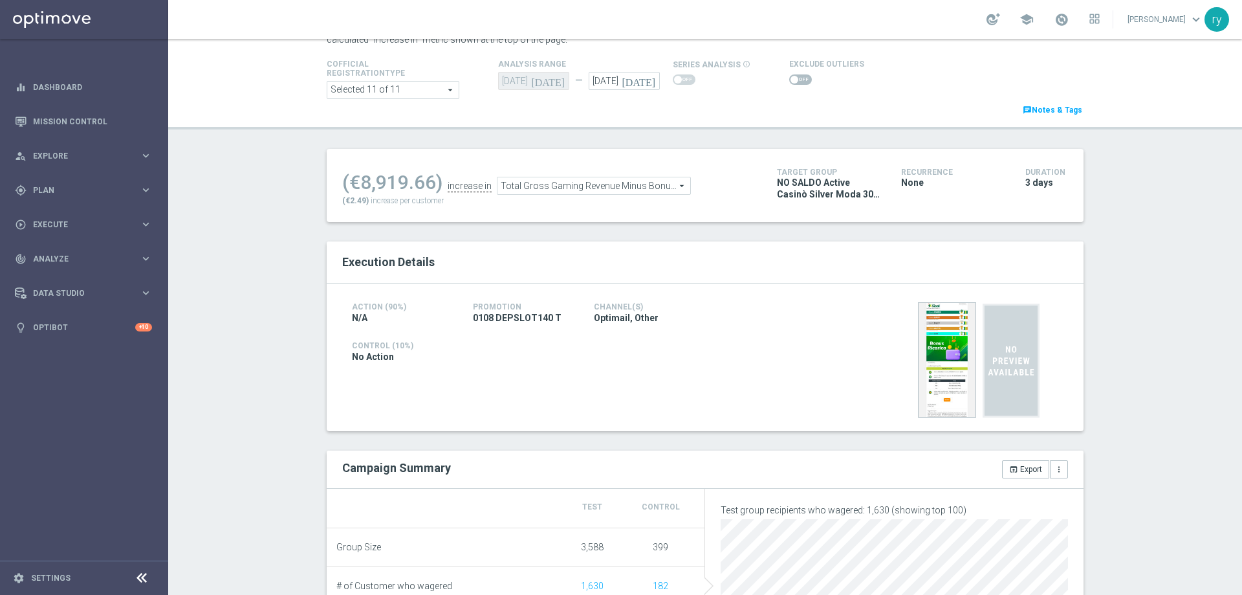
click at [793, 78] on span at bounding box center [800, 79] width 23 height 10
click at [793, 78] on input "checkbox" at bounding box center [800, 79] width 23 height 10
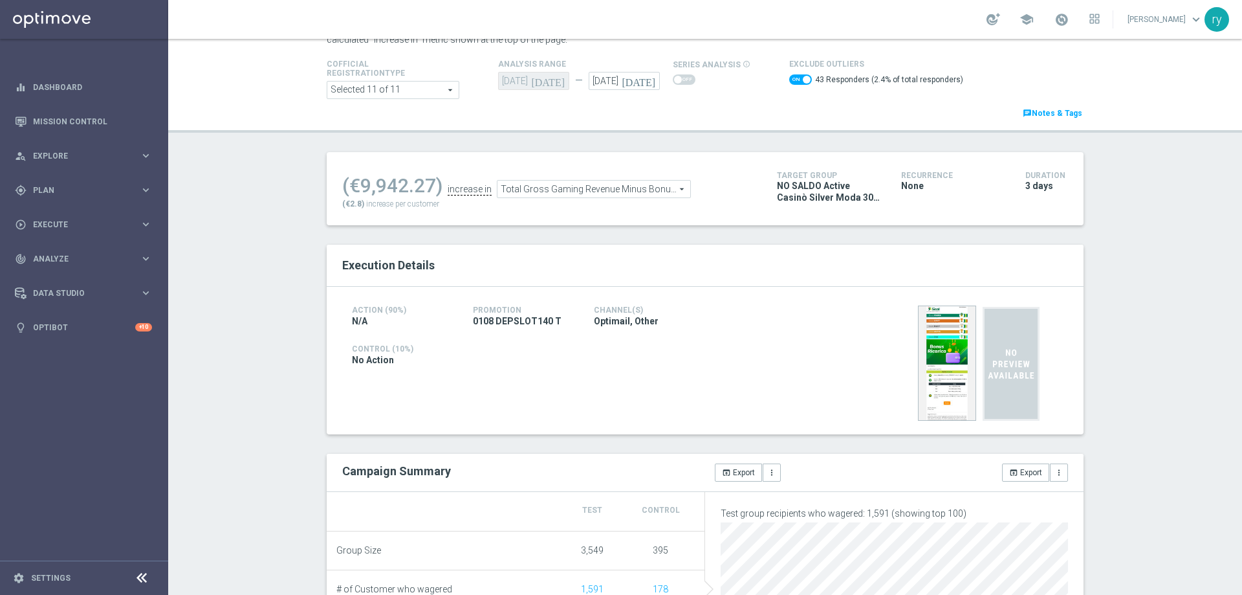
click at [789, 82] on span at bounding box center [800, 79] width 23 height 10
click at [789, 82] on input "checkbox" at bounding box center [800, 79] width 23 height 10
checkbox input "false"
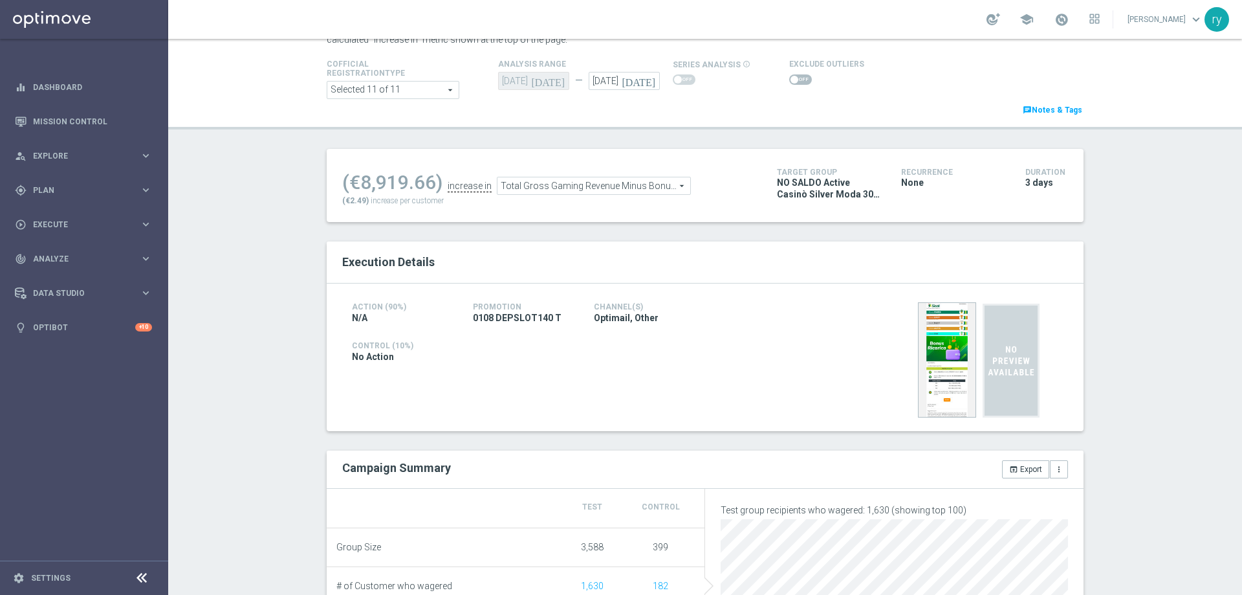
click at [613, 177] on ul "(€8,919.66) increase in Total Gross Gaming Revenue Minus Bonus Wagared Total Gr…" at bounding box center [550, 179] width 422 height 30
click at [611, 191] on span "Total Gross Gaming Revenue Minus Bonus Wagared" at bounding box center [594, 185] width 193 height 17
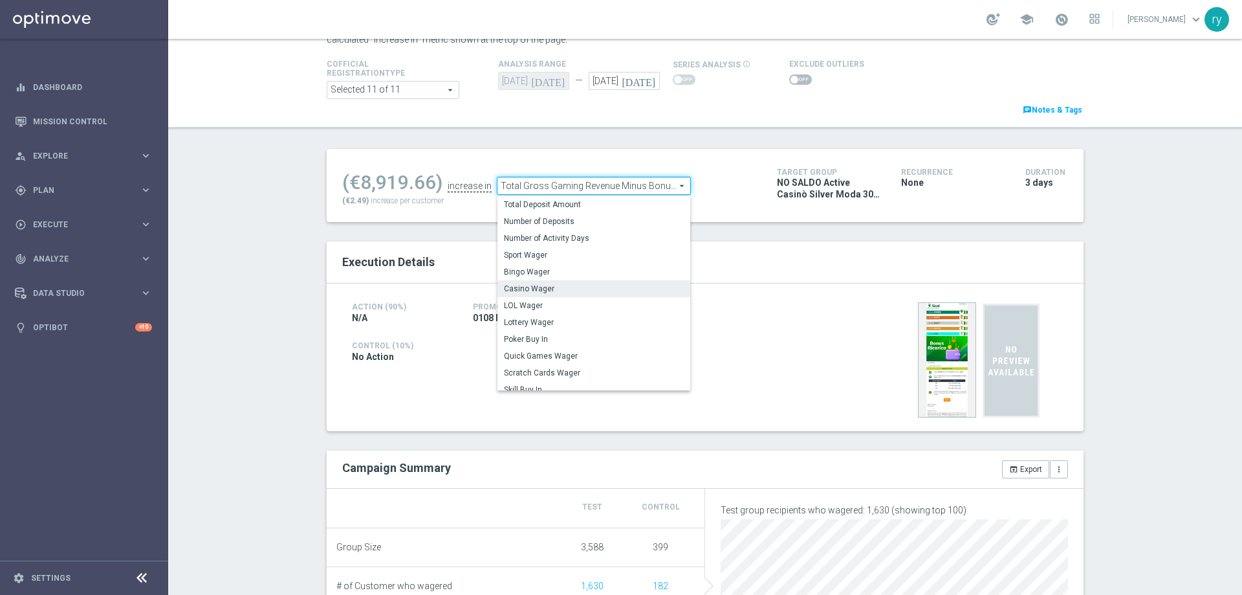
click at [580, 291] on span "Casino Wager" at bounding box center [594, 288] width 180 height 10
type input "Casino Wager"
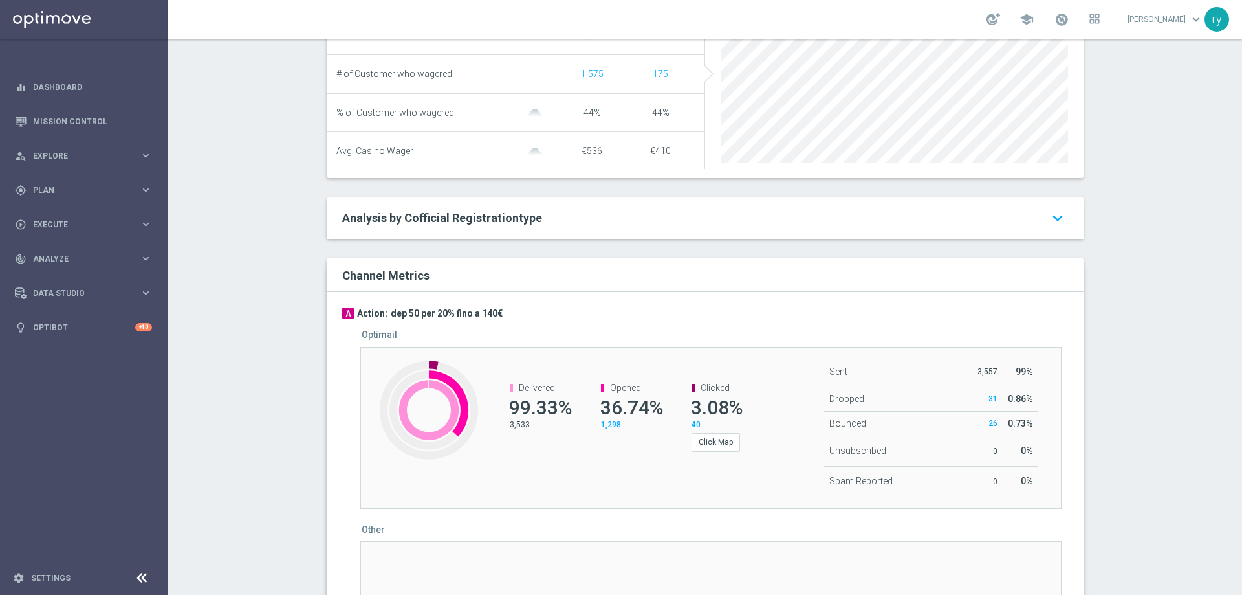
scroll to position [582, 0]
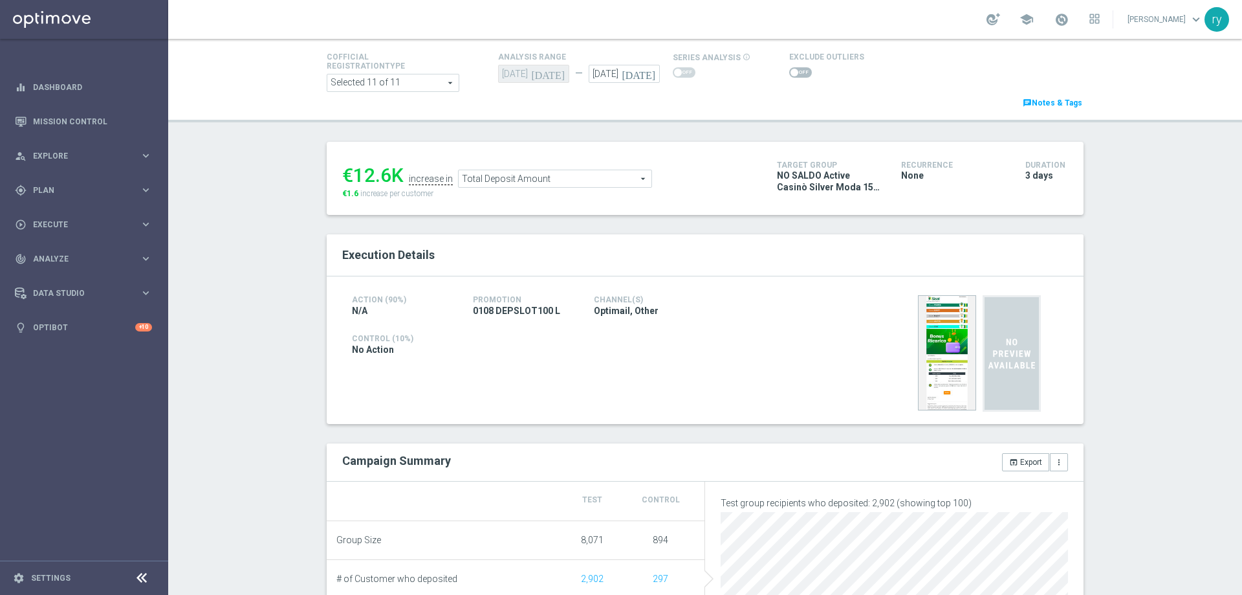
scroll to position [65, 0]
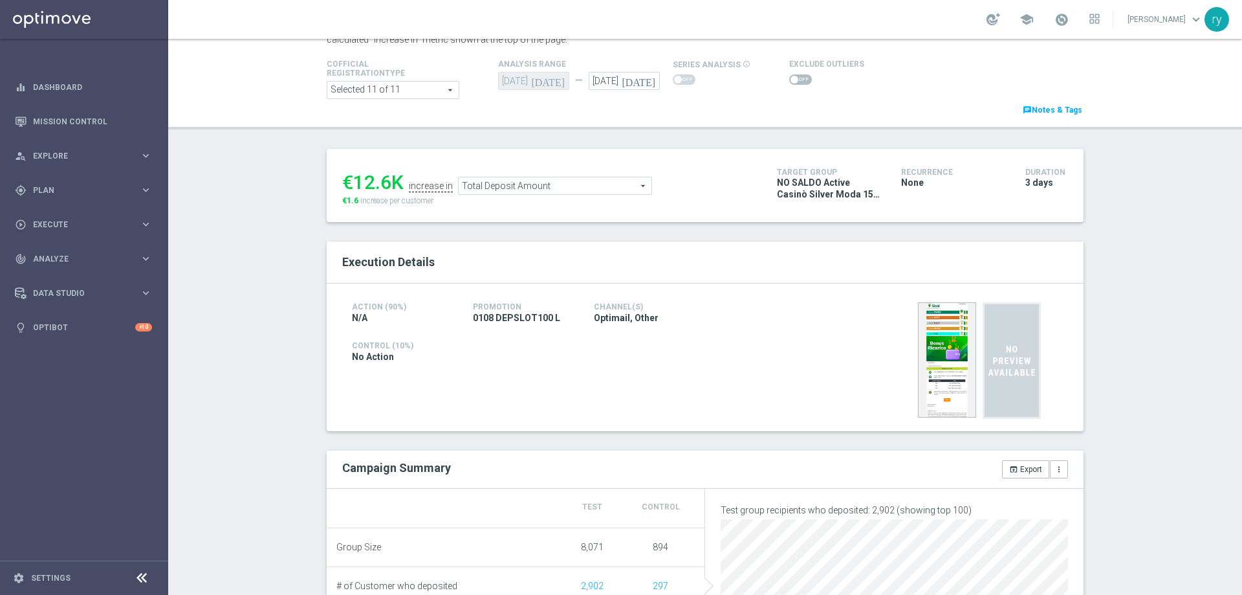
click at [791, 78] on span at bounding box center [800, 79] width 23 height 10
click at [791, 78] on input "checkbox" at bounding box center [800, 79] width 23 height 10
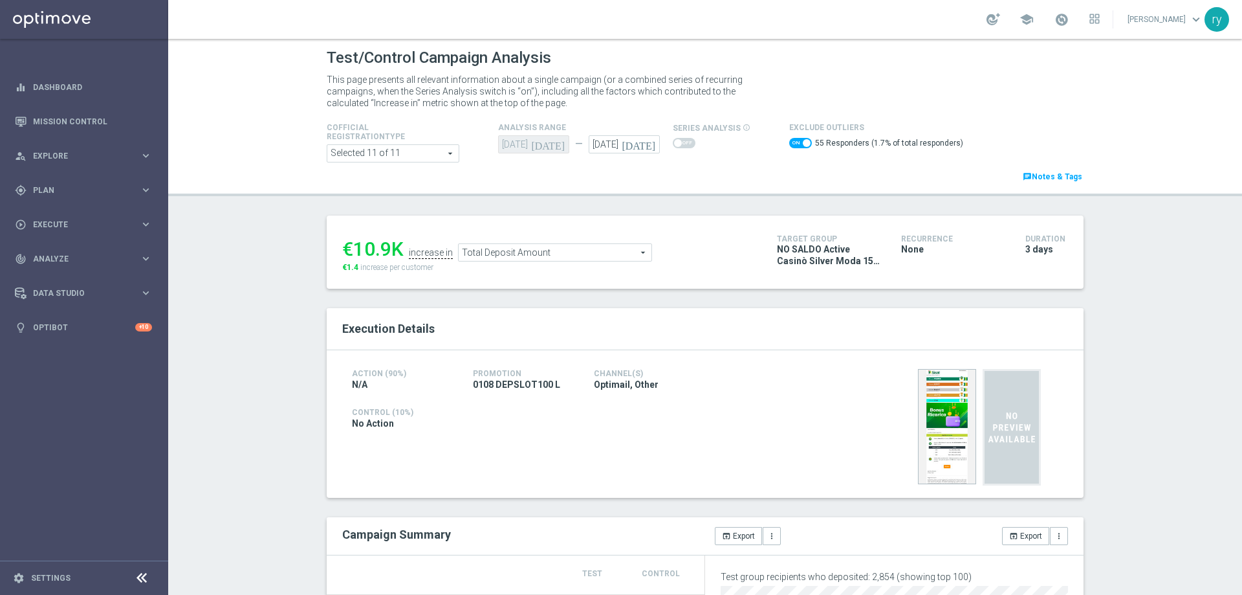
scroll to position [0, 0]
click at [789, 149] on span at bounding box center [800, 144] width 23 height 10
click at [789, 149] on input "checkbox" at bounding box center [800, 144] width 23 height 10
checkbox input "false"
click at [603, 257] on span "Total Deposit Amount" at bounding box center [555, 250] width 193 height 17
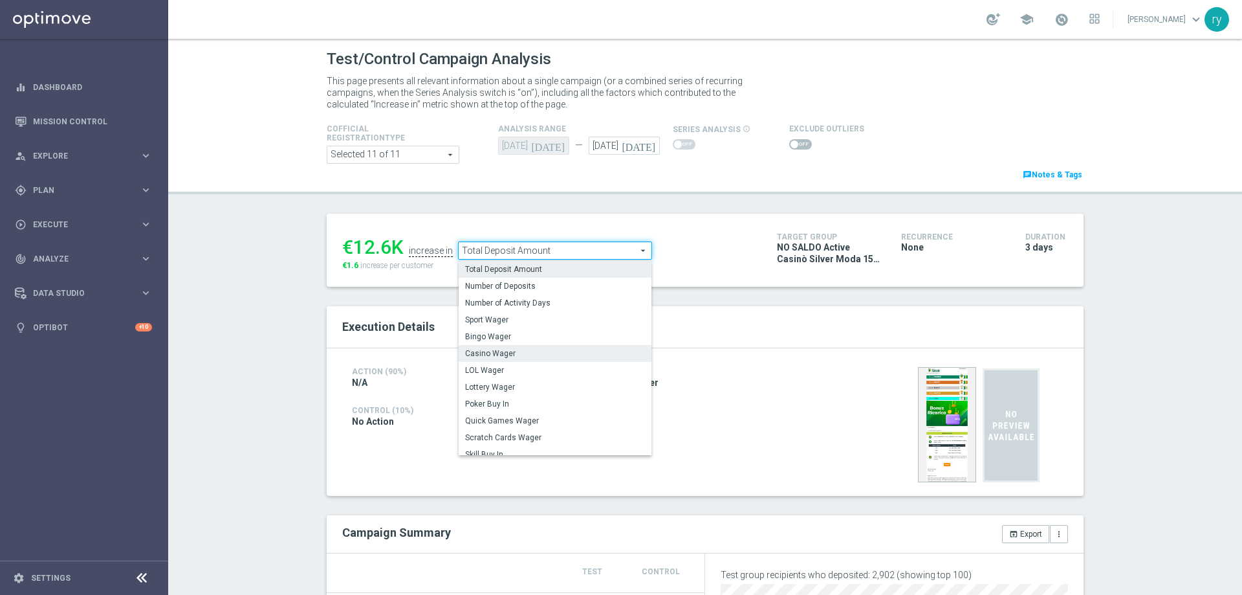
click at [567, 350] on span "Casino Wager" at bounding box center [555, 353] width 180 height 10
type input "Casino Wager"
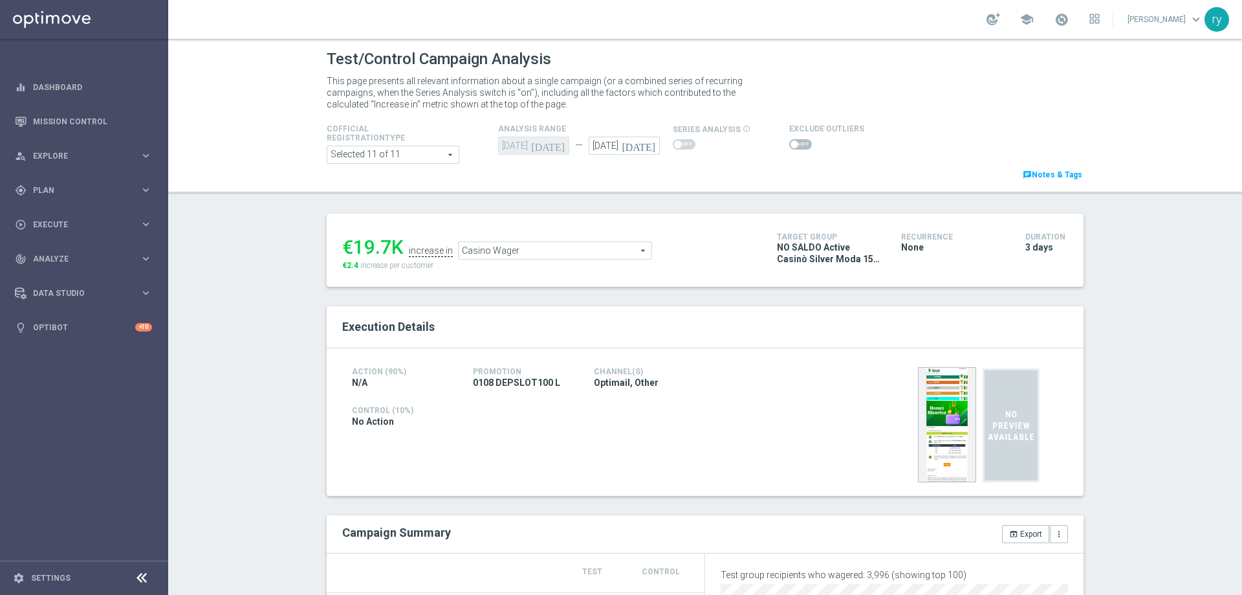
click at [791, 146] on span at bounding box center [795, 144] width 8 height 8
click at [789, 146] on input "checkbox" at bounding box center [800, 144] width 23 height 10
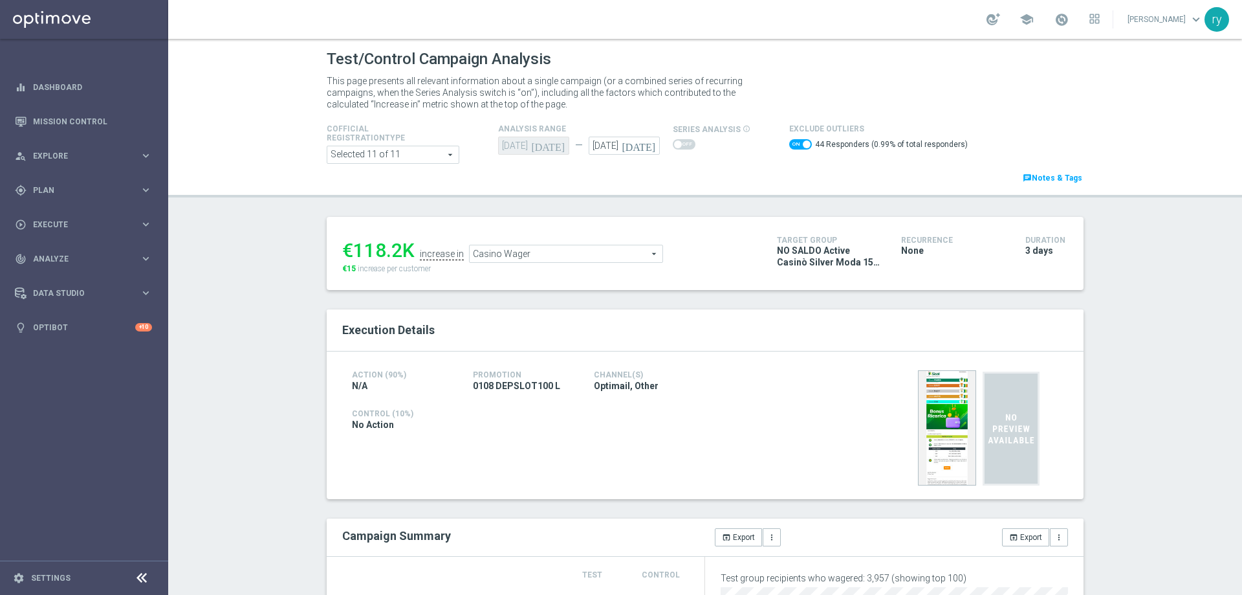
click at [588, 246] on span "Casino Wager" at bounding box center [566, 253] width 193 height 17
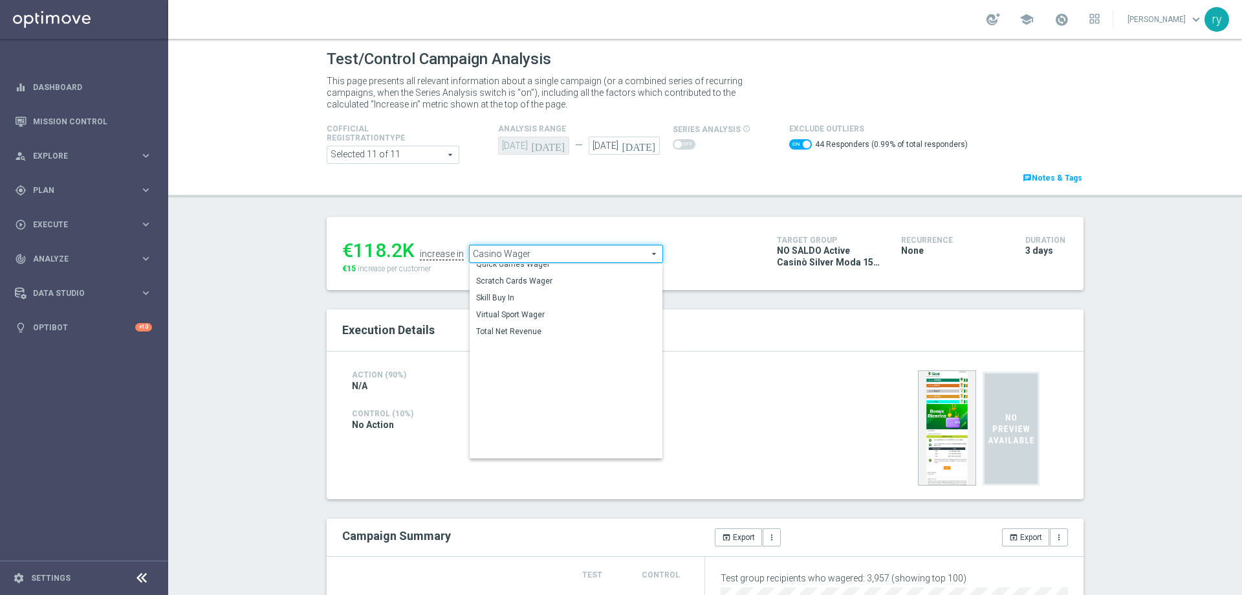
scroll to position [180, 0]
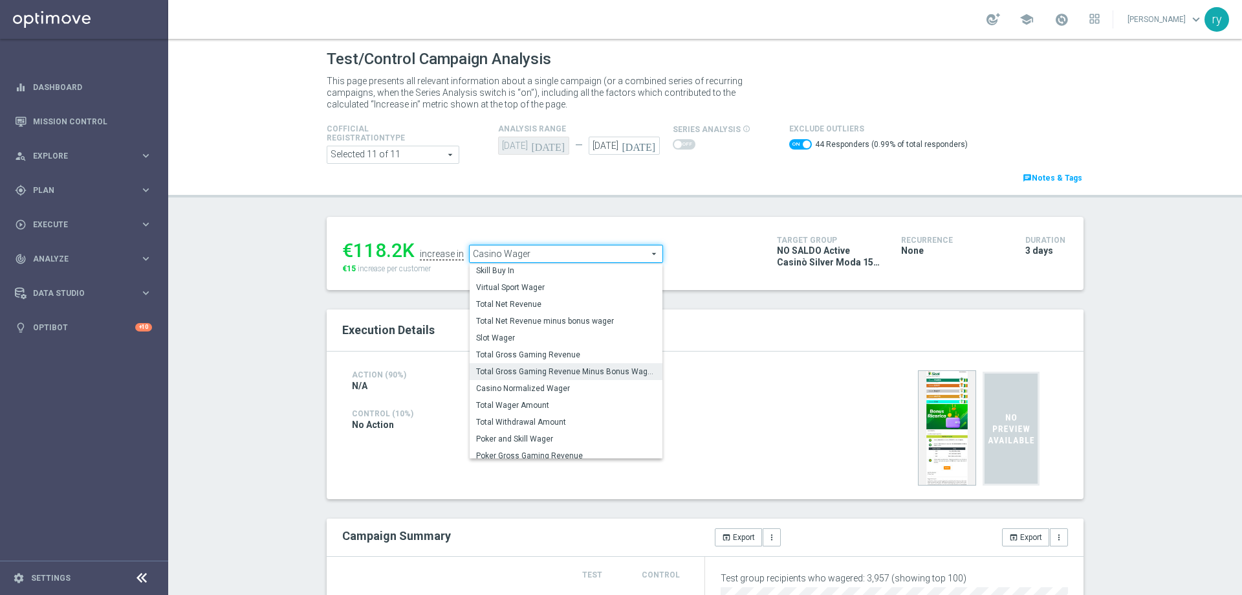
click at [564, 371] on span "Total Gross Gaming Revenue Minus Bonus Wagared" at bounding box center [566, 371] width 180 height 10
checkbox input "false"
type input "Total Gross Gaming Revenue Minus Bonus Wagared"
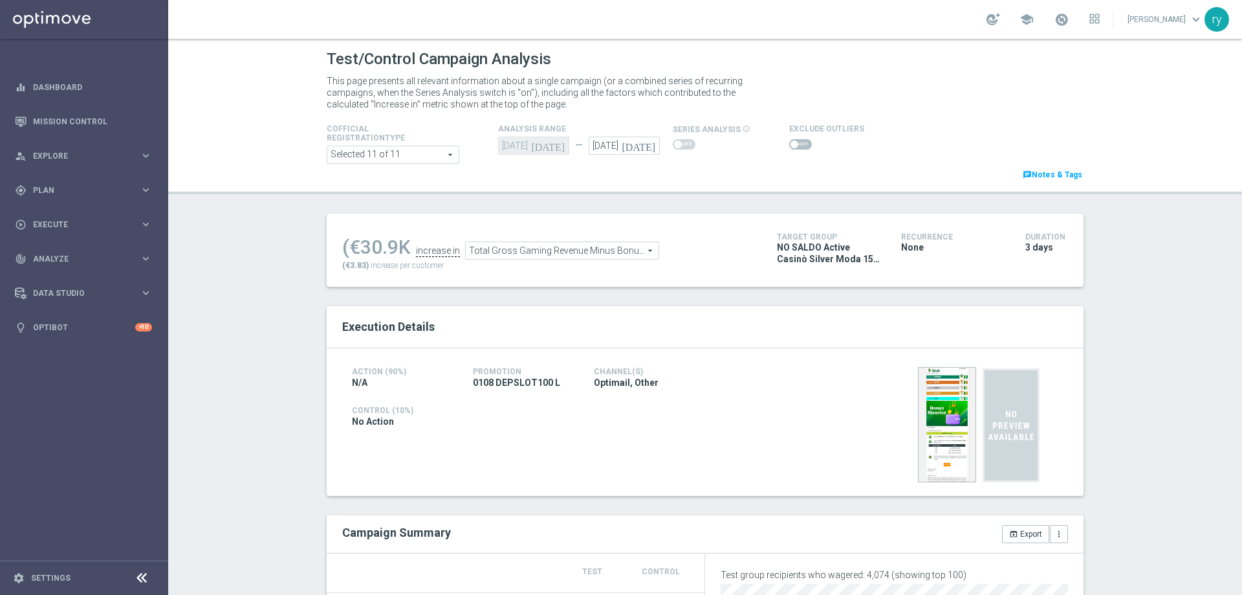
click at [789, 143] on span at bounding box center [800, 144] width 23 height 10
click at [789, 143] on input "checkbox" at bounding box center [800, 144] width 23 height 10
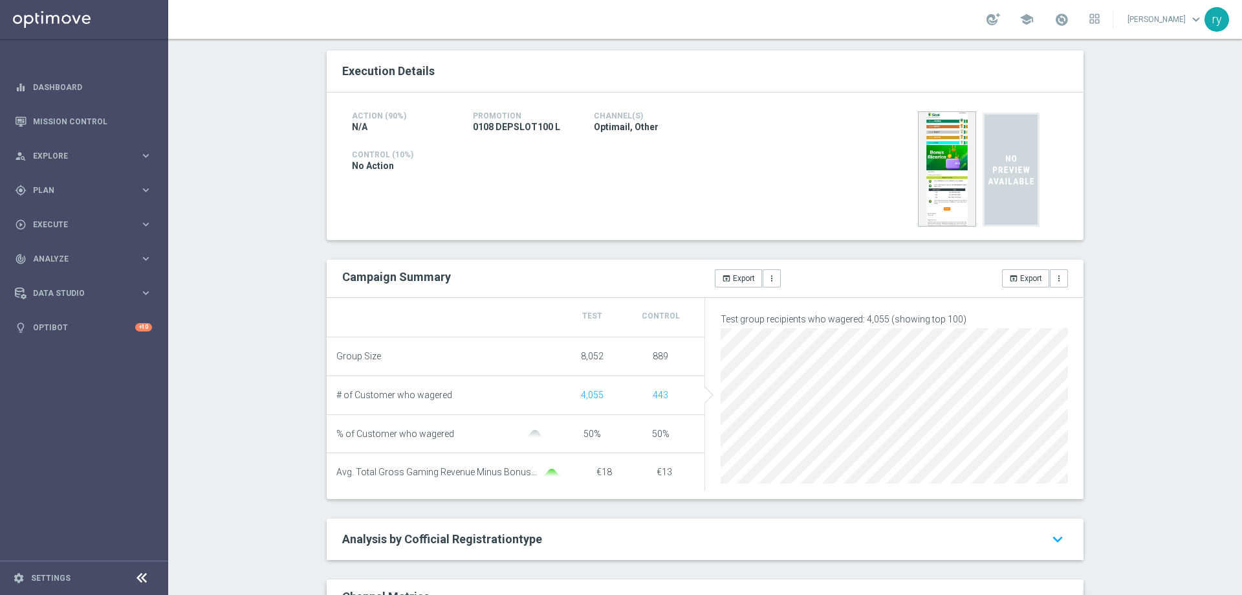
scroll to position [65, 0]
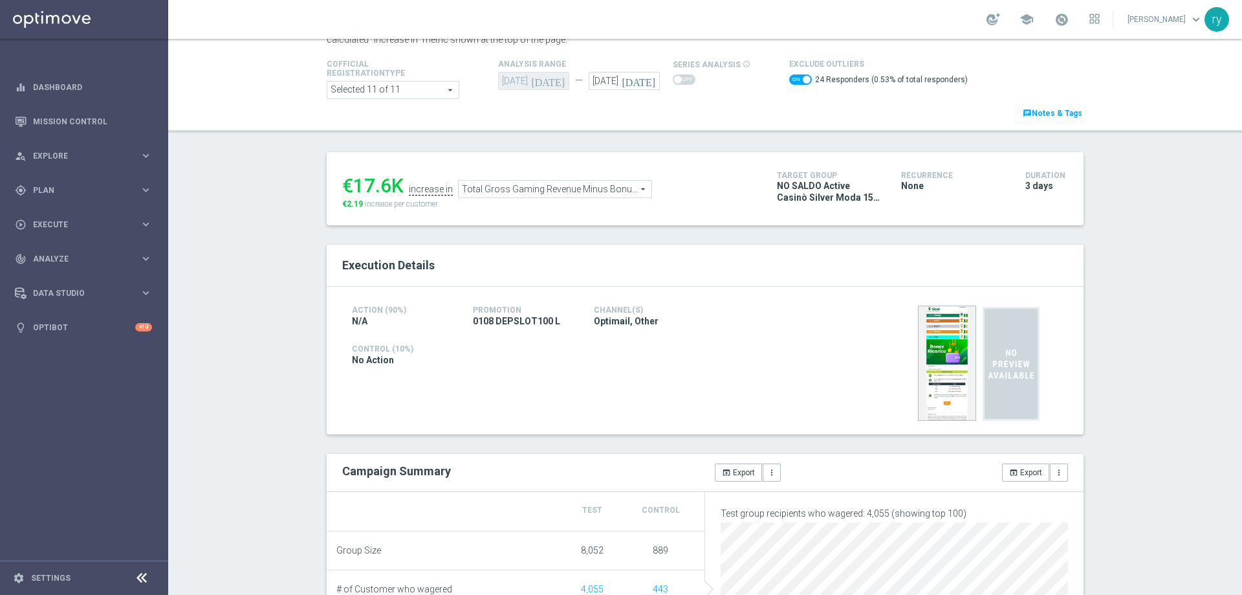
click at [628, 190] on span "Total Gross Gaming Revenue Minus Bonus Wagared" at bounding box center [555, 189] width 193 height 17
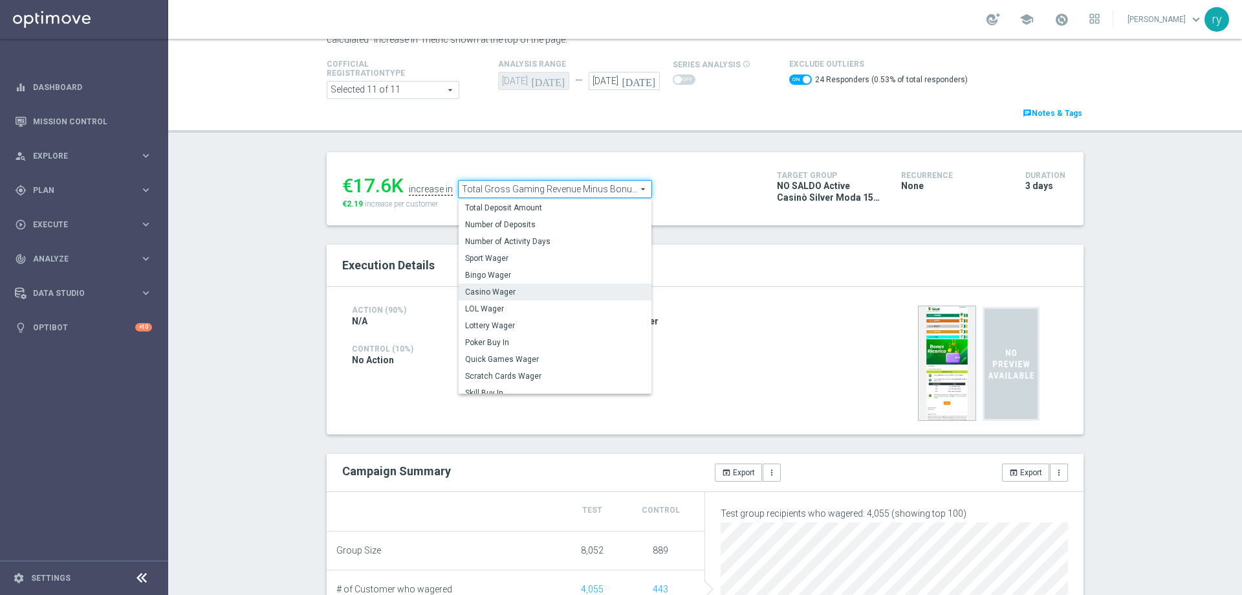
click at [586, 290] on span "Casino Wager" at bounding box center [555, 292] width 180 height 10
checkbox input "false"
type input "Casino Wager"
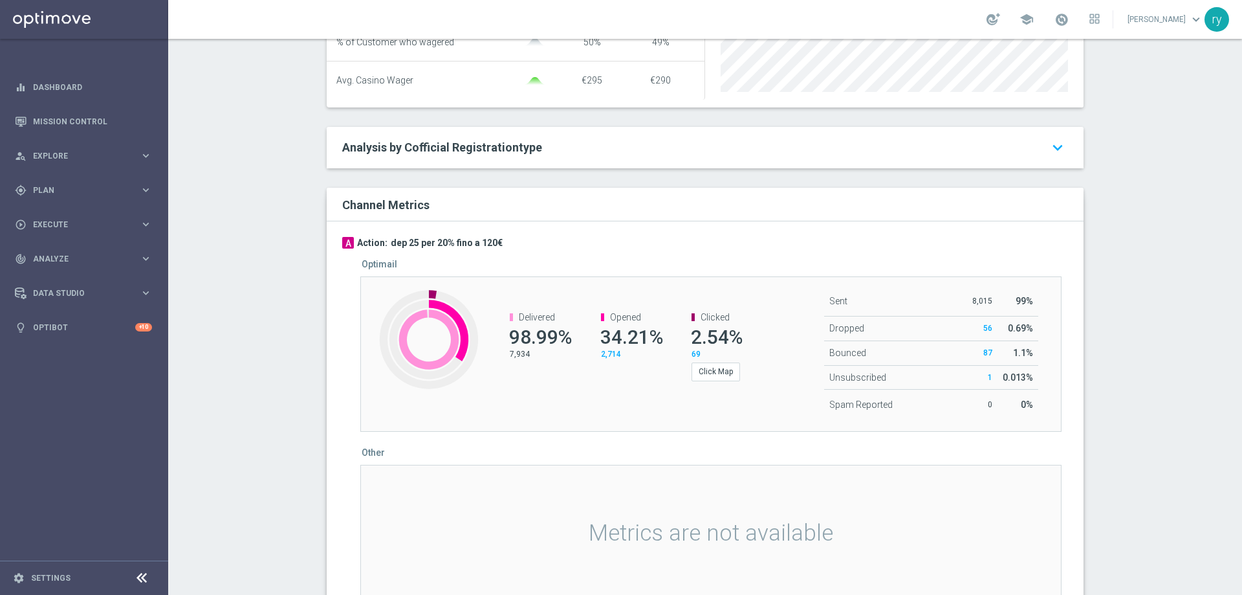
scroll to position [582, 0]
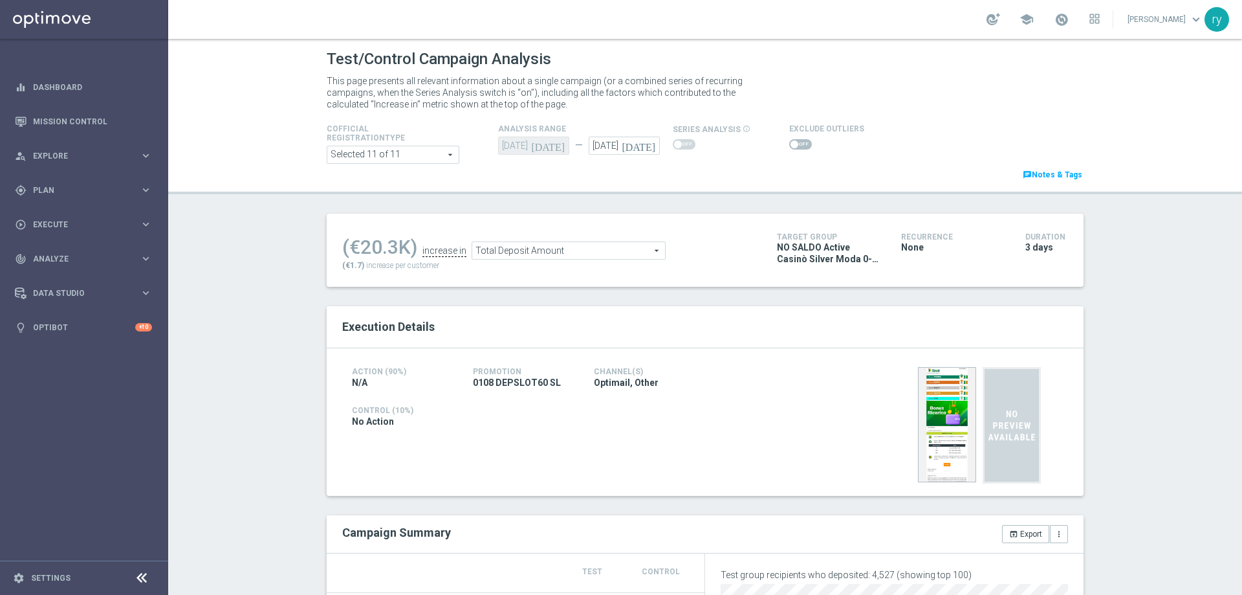
click at [789, 142] on label at bounding box center [800, 144] width 23 height 10
click at [795, 142] on span at bounding box center [800, 144] width 23 height 10
click at [795, 142] on input "checkbox" at bounding box center [800, 144] width 23 height 10
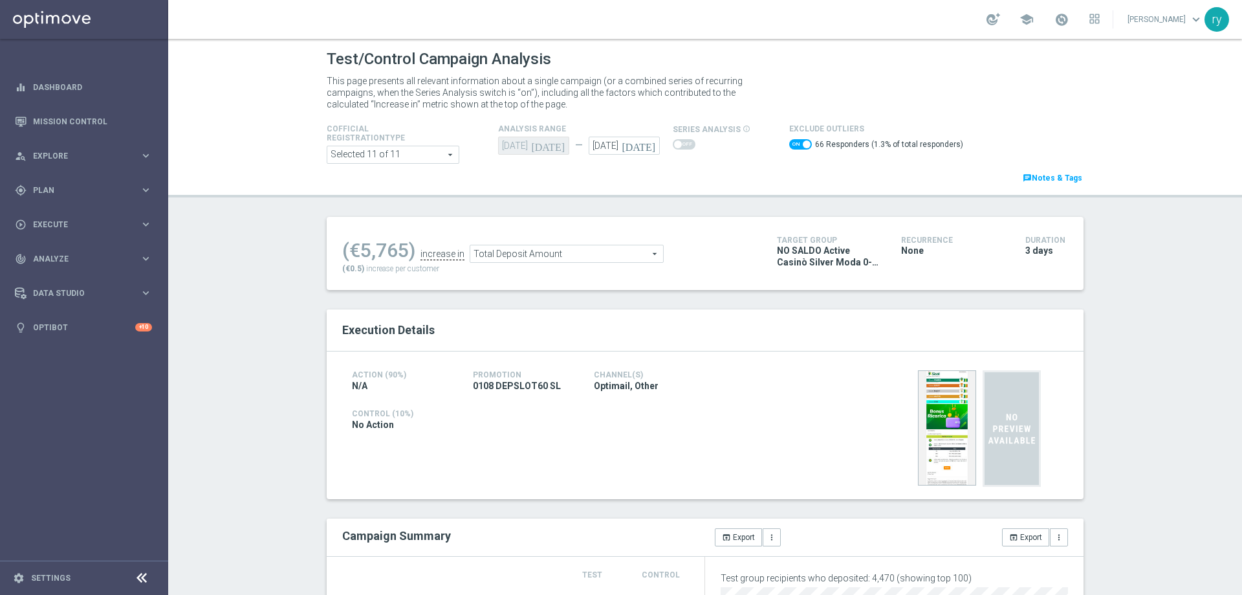
click at [575, 258] on span "Total Deposit Amount" at bounding box center [566, 253] width 193 height 17
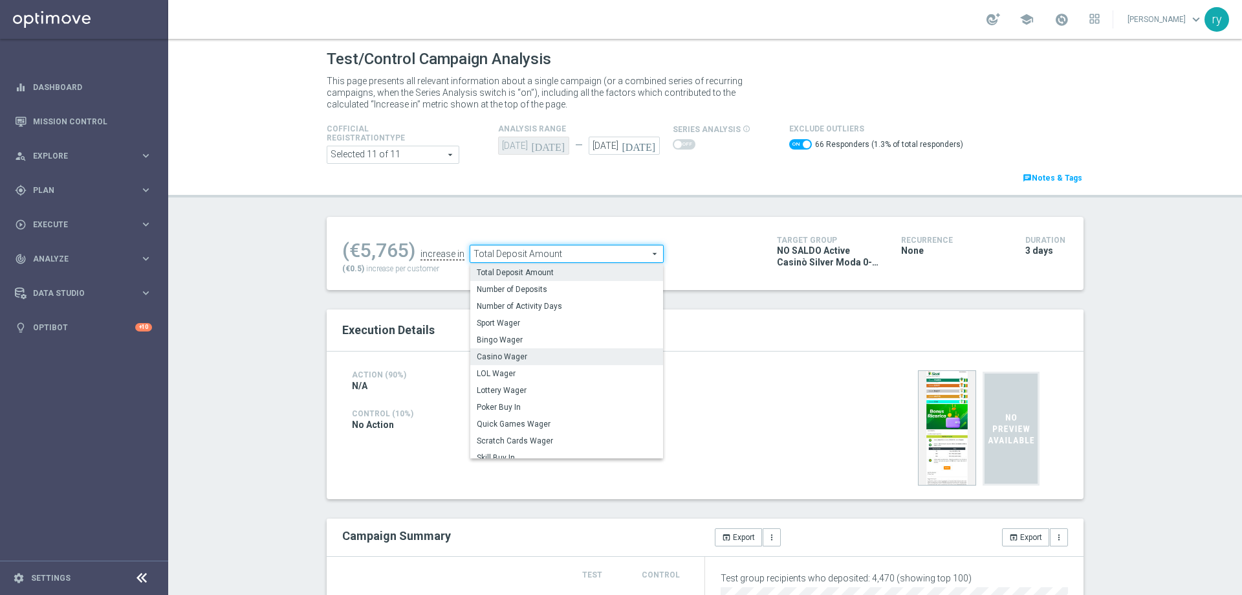
click at [562, 355] on span "Casino Wager" at bounding box center [567, 356] width 180 height 10
checkbox input "false"
type input "Casino Wager"
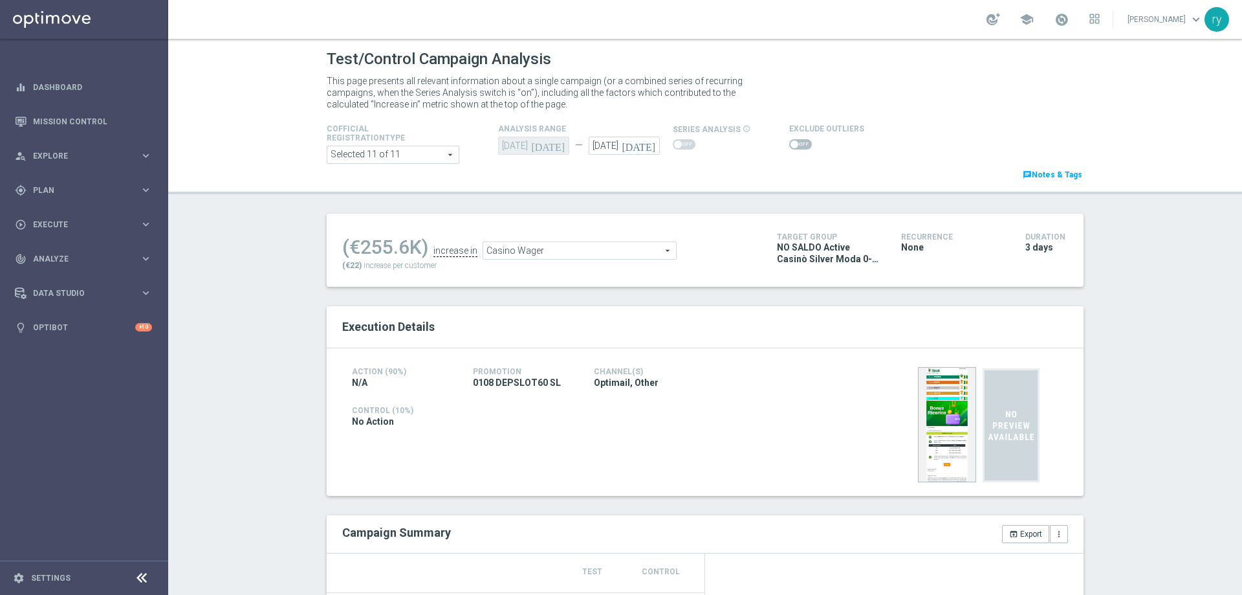
click at [794, 137] on div at bounding box center [826, 145] width 75 height 16
click at [794, 142] on span at bounding box center [800, 144] width 23 height 10
click at [794, 142] on input "checkbox" at bounding box center [800, 144] width 23 height 10
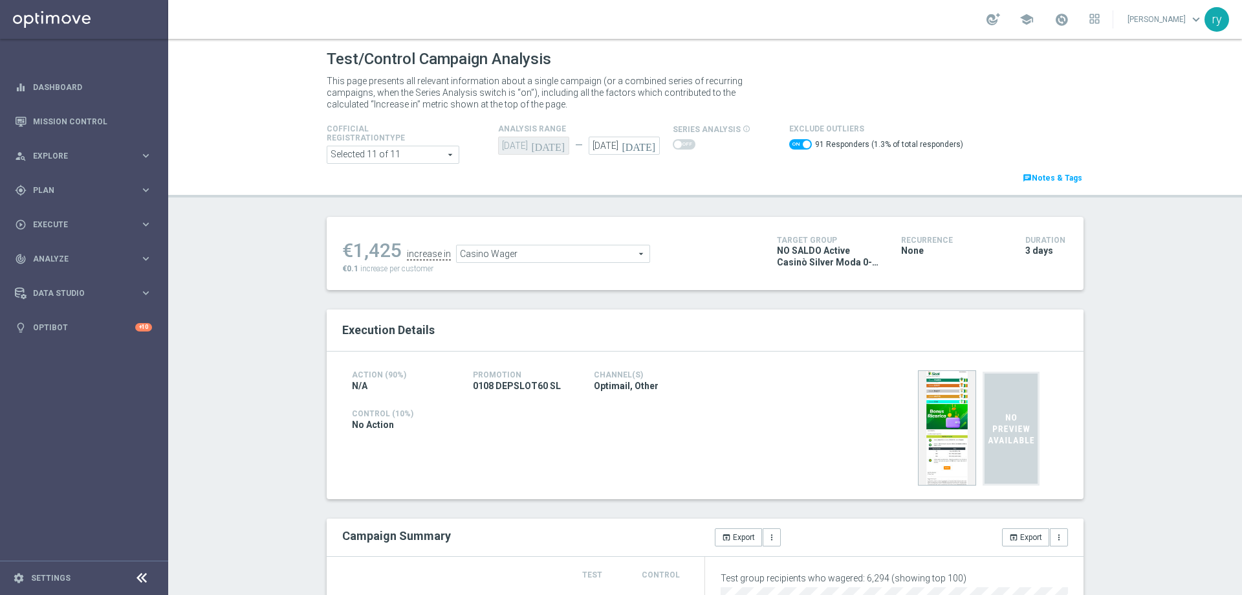
click at [498, 254] on span "Casino Wager" at bounding box center [553, 253] width 193 height 17
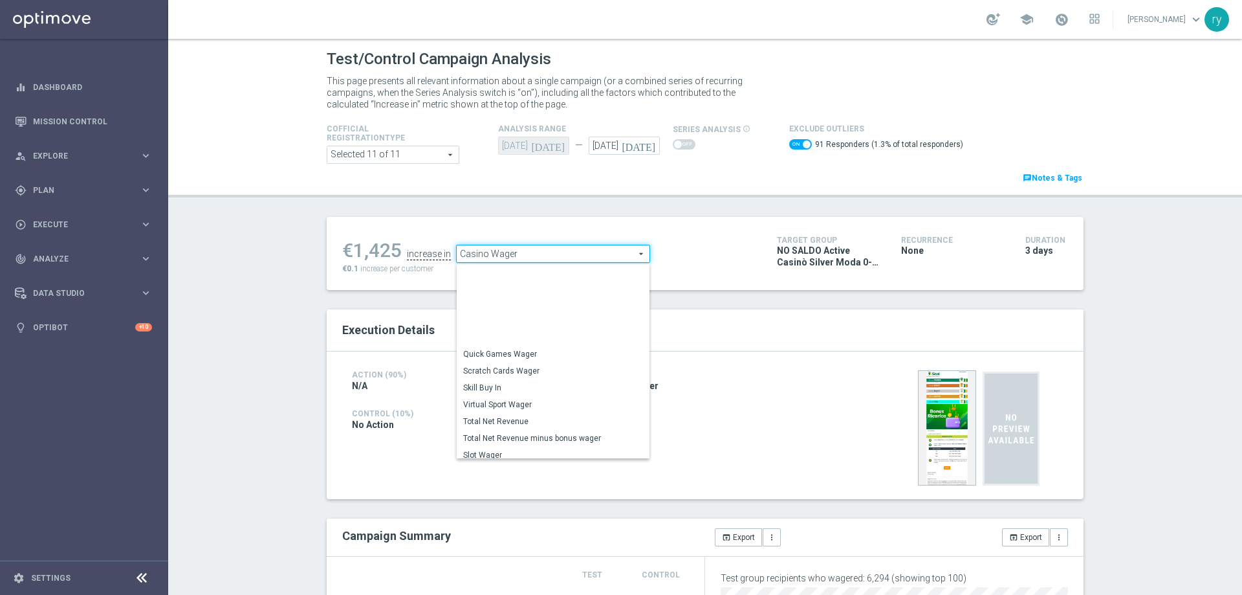
scroll to position [181, 0]
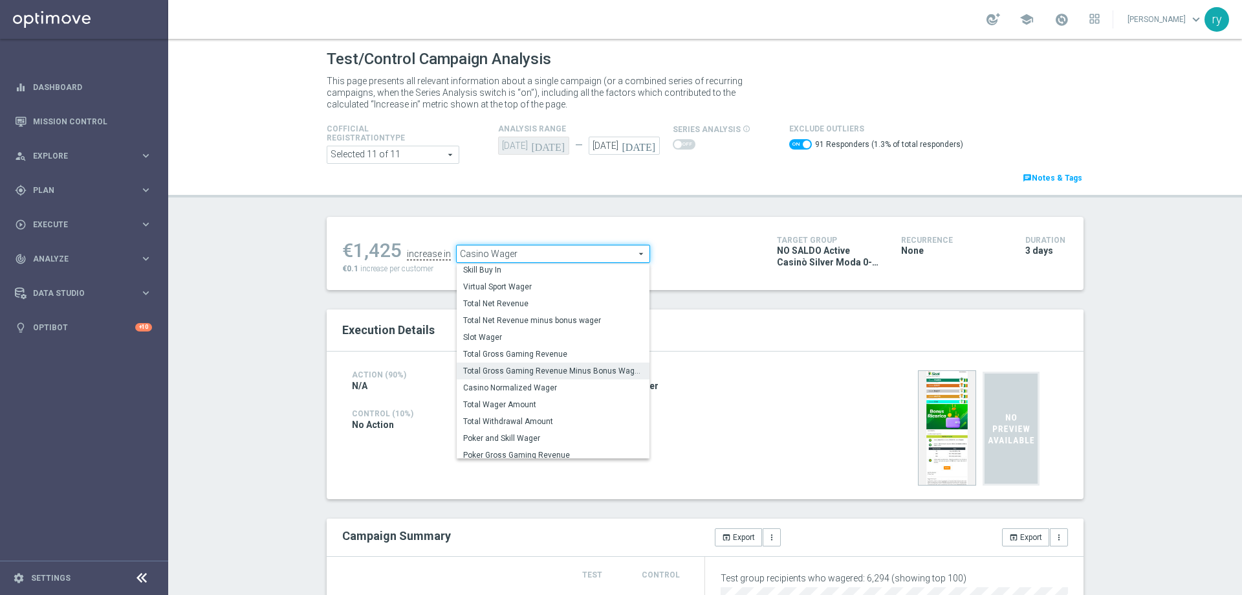
click at [527, 376] on span "Total Gross Gaming Revenue Minus Bonus Wagared" at bounding box center [553, 371] width 180 height 10
checkbox input "false"
type input "Total Gross Gaming Revenue Minus Bonus Wagared"
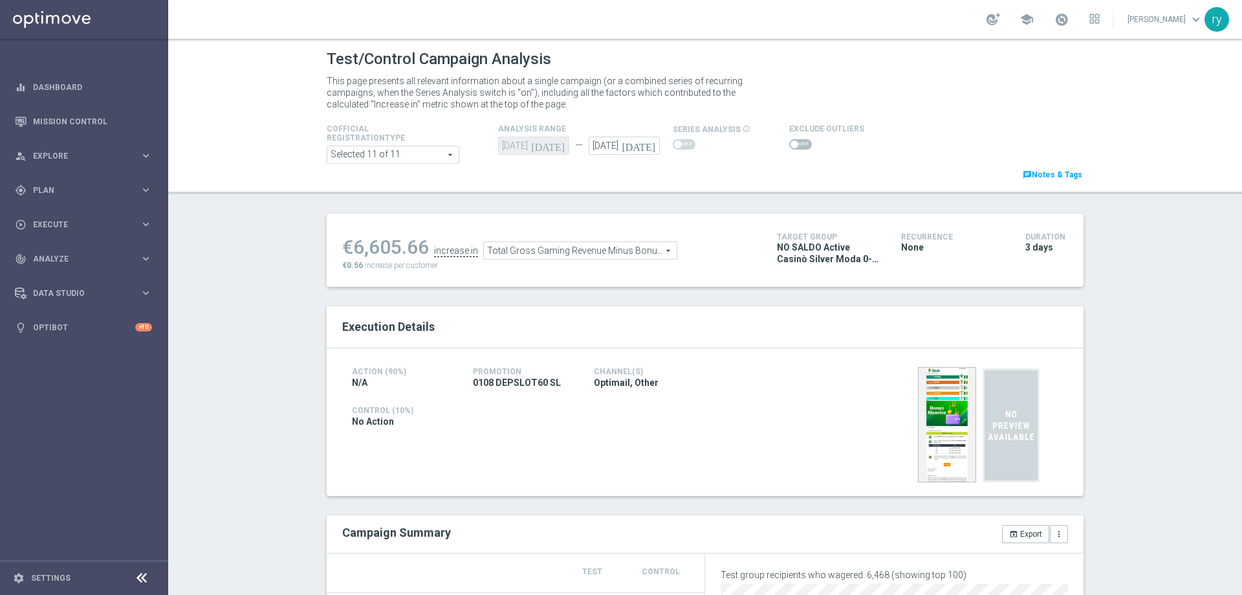
click at [791, 146] on span at bounding box center [795, 144] width 8 height 8
click at [789, 146] on input "checkbox" at bounding box center [800, 144] width 23 height 10
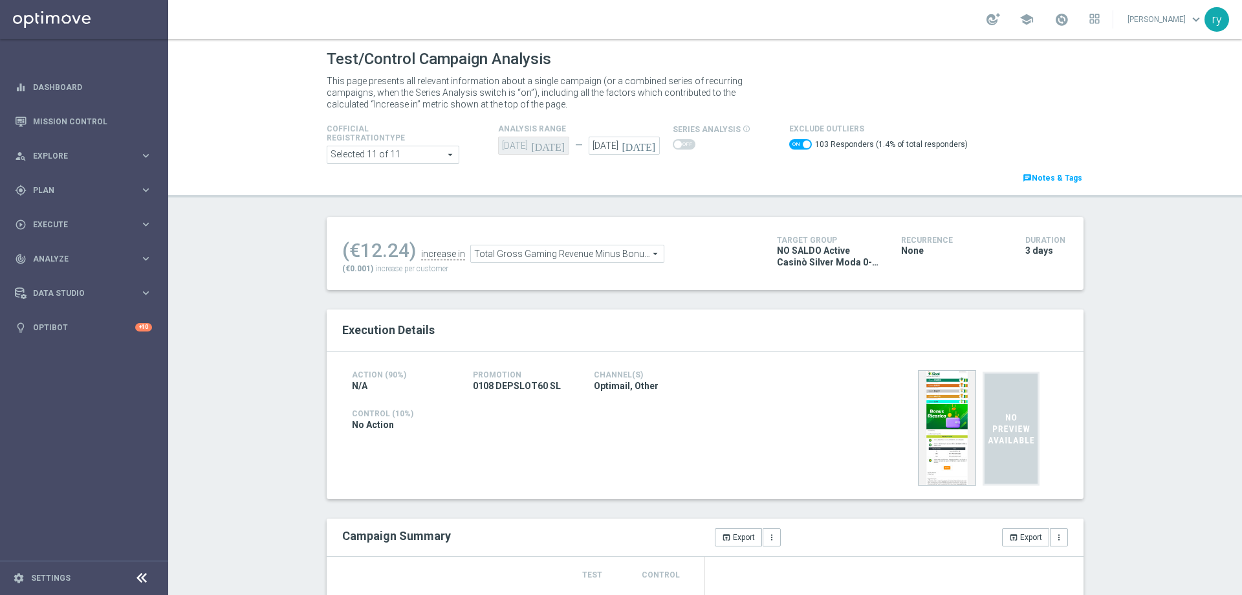
click at [803, 143] on span at bounding box center [807, 144] width 8 height 8
click at [793, 143] on input "checkbox" at bounding box center [800, 144] width 23 height 10
checkbox input "false"
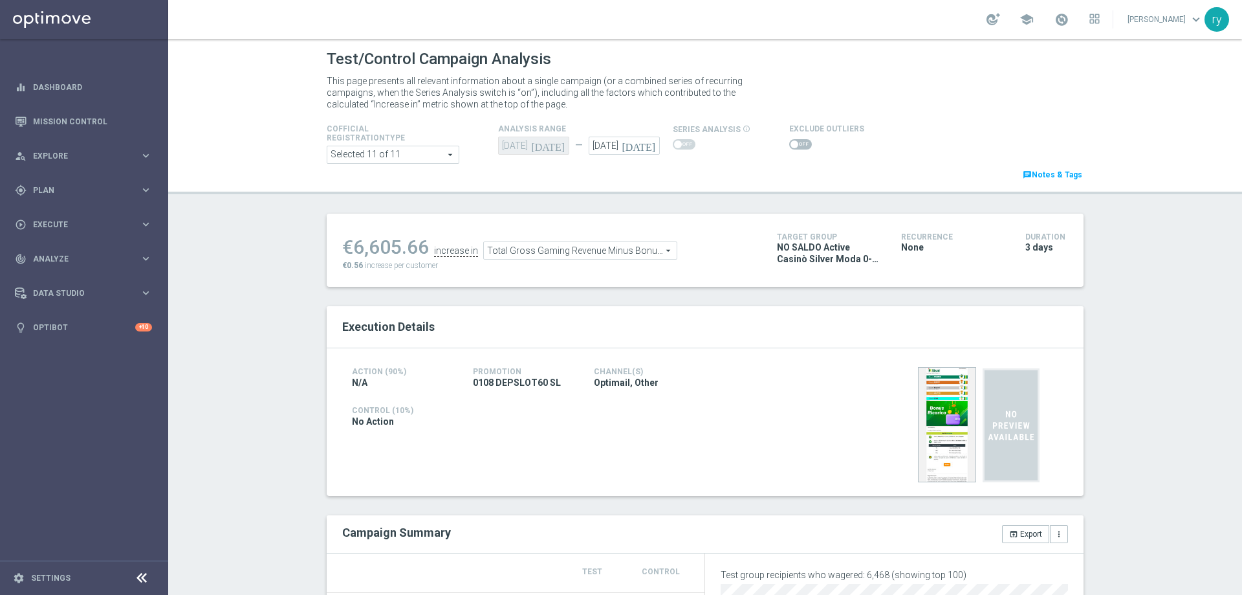
click at [563, 246] on span "Total Gross Gaming Revenue Minus Bonus Wagared" at bounding box center [580, 250] width 193 height 17
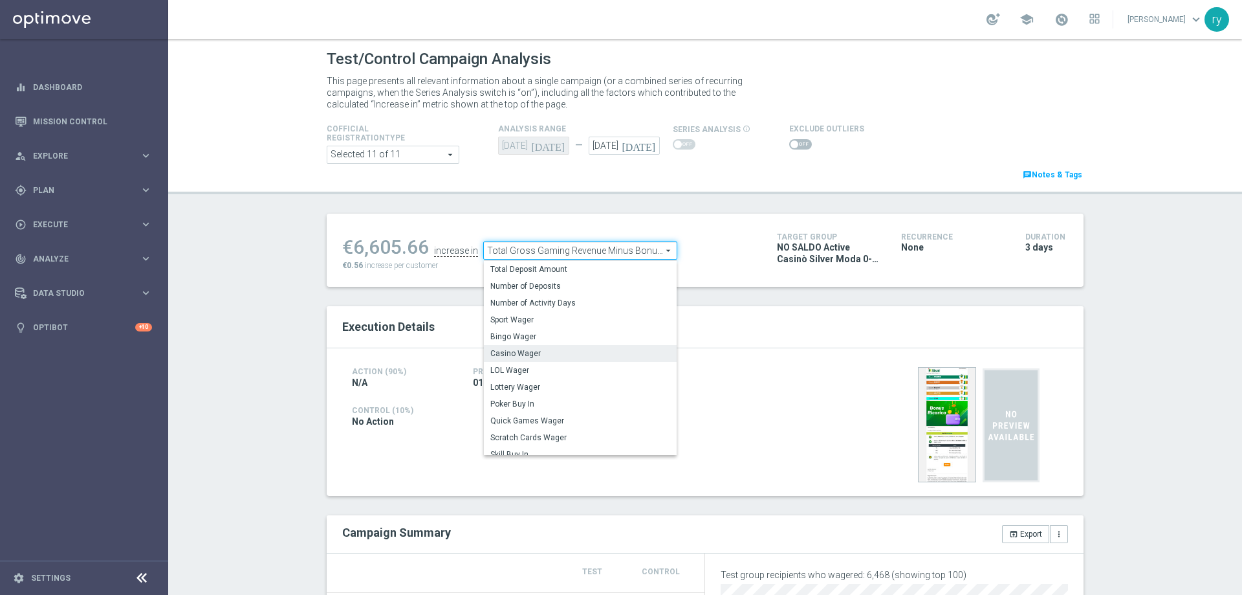
click at [566, 355] on span "Casino Wager" at bounding box center [580, 353] width 180 height 10
type input "Casino Wager"
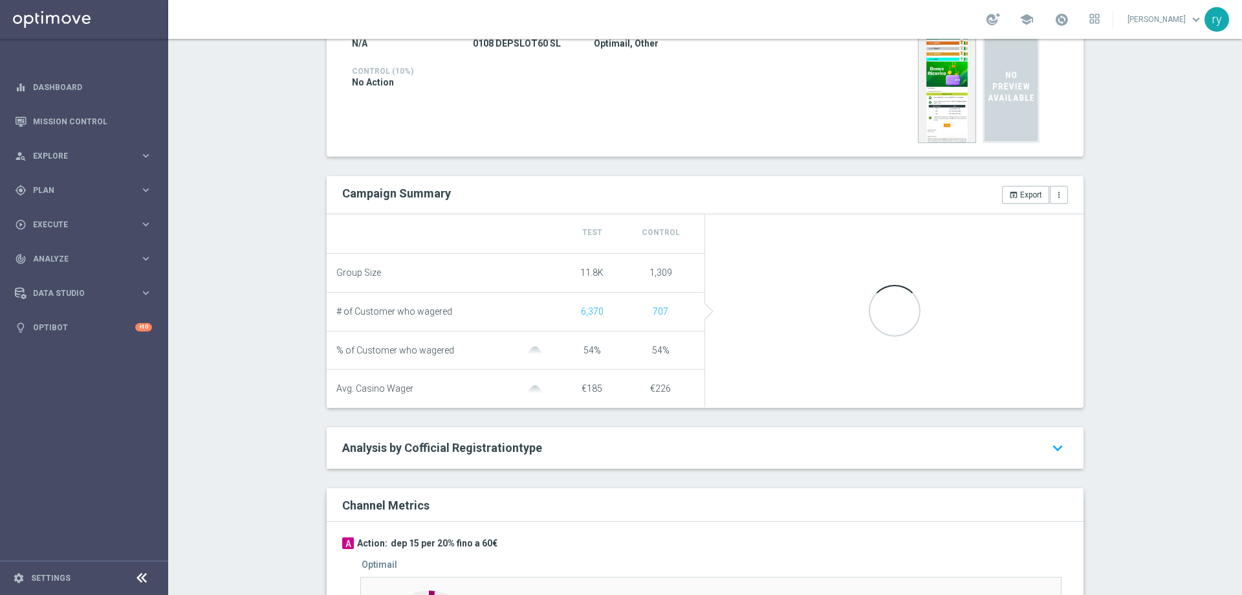
scroll to position [518, 0]
